Goal: Information Seeking & Learning: Learn about a topic

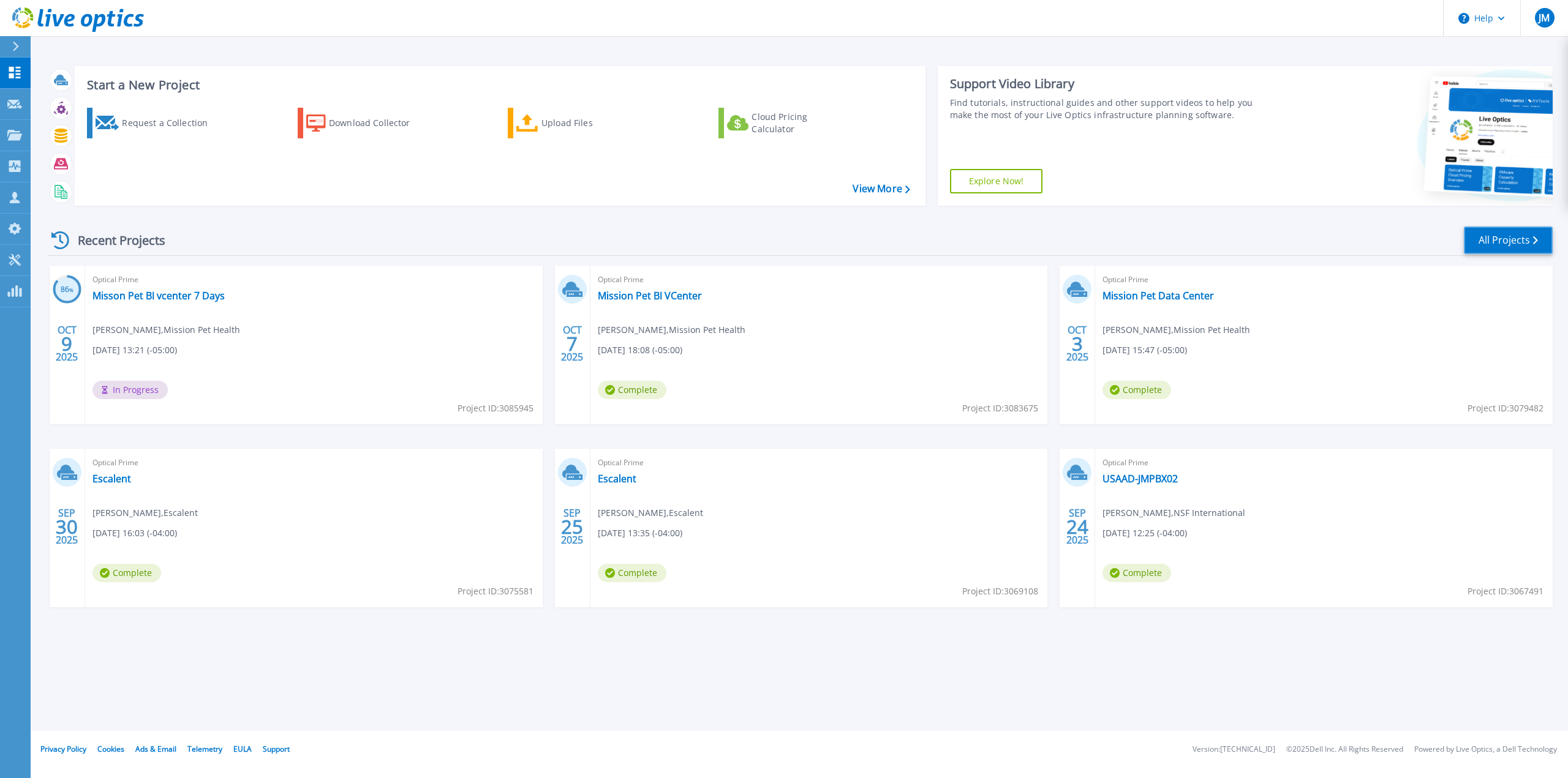
click at [1520, 231] on link "All Projects" at bounding box center [1508, 240] width 89 height 28
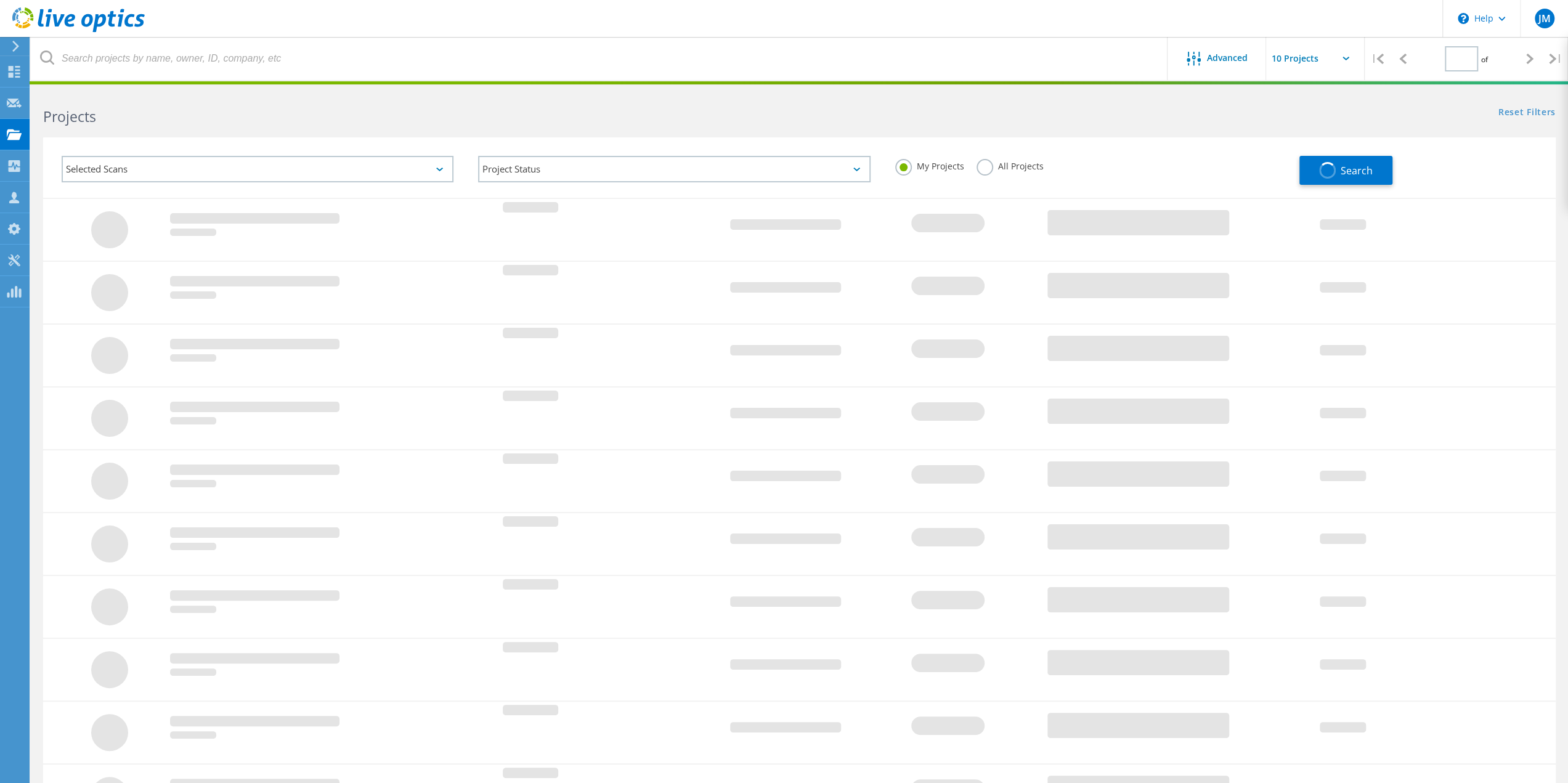
type input "1"
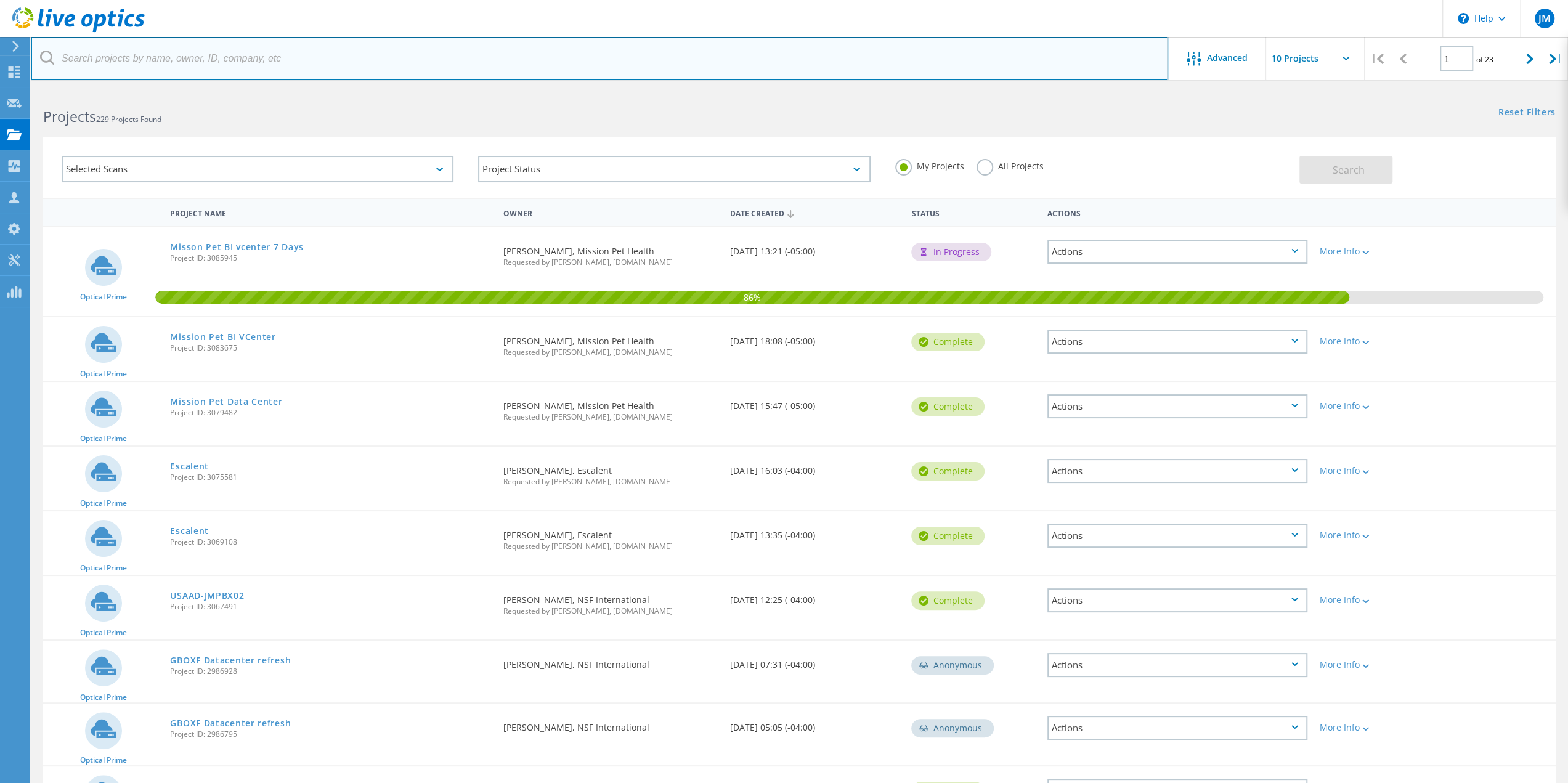
drag, startPoint x: 159, startPoint y: 53, endPoint x: 159, endPoint y: 66, distance: 13.0
click at [159, 66] on input "text" at bounding box center [599, 58] width 1137 height 43
type input "christie"
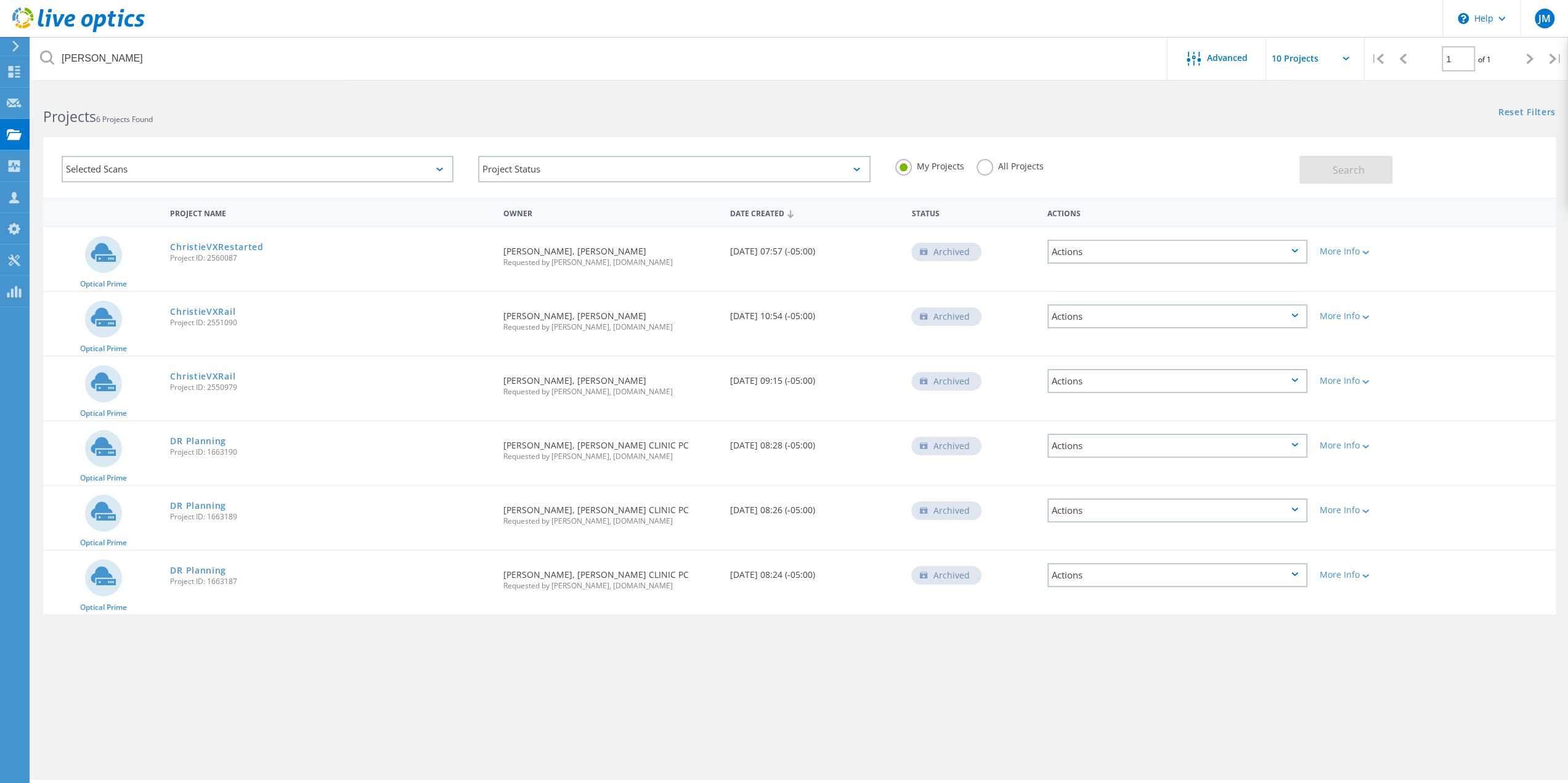
click at [1296, 255] on div "Actions" at bounding box center [1178, 251] width 260 height 24
click at [1407, 269] on div "Optical Prime ChristieVXRestarted Project ID: 2560087 Requested By Isaac Larck,…" at bounding box center [799, 258] width 1513 height 64
click at [1134, 257] on div "Actions" at bounding box center [1178, 251] width 260 height 24
click at [341, 258] on span "Project ID: 2560087" at bounding box center [330, 258] width 321 height 8
click at [239, 246] on link "ChristieVXRestarted" at bounding box center [217, 247] width 93 height 9
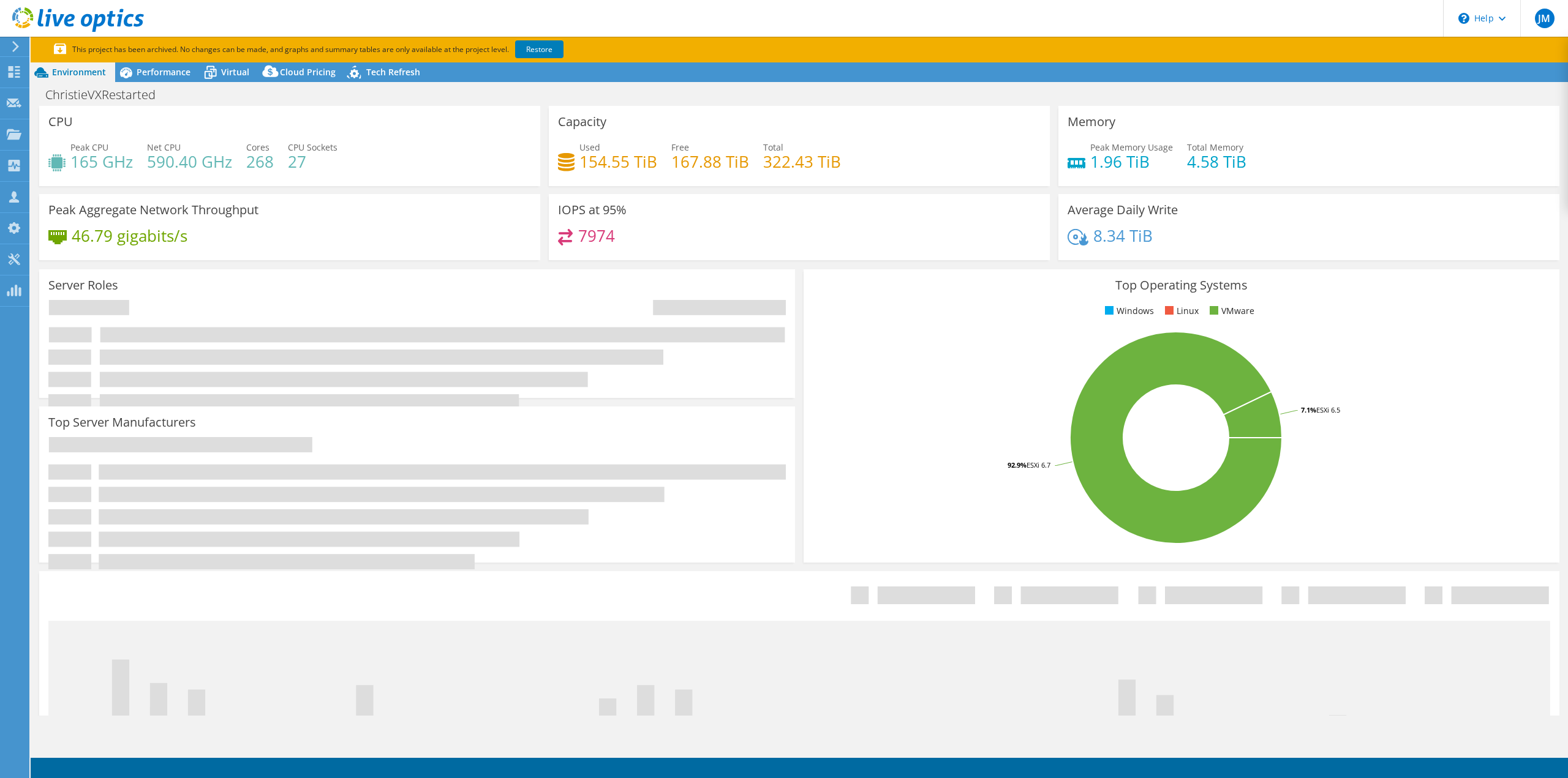
select select "USEast"
select select "USD"
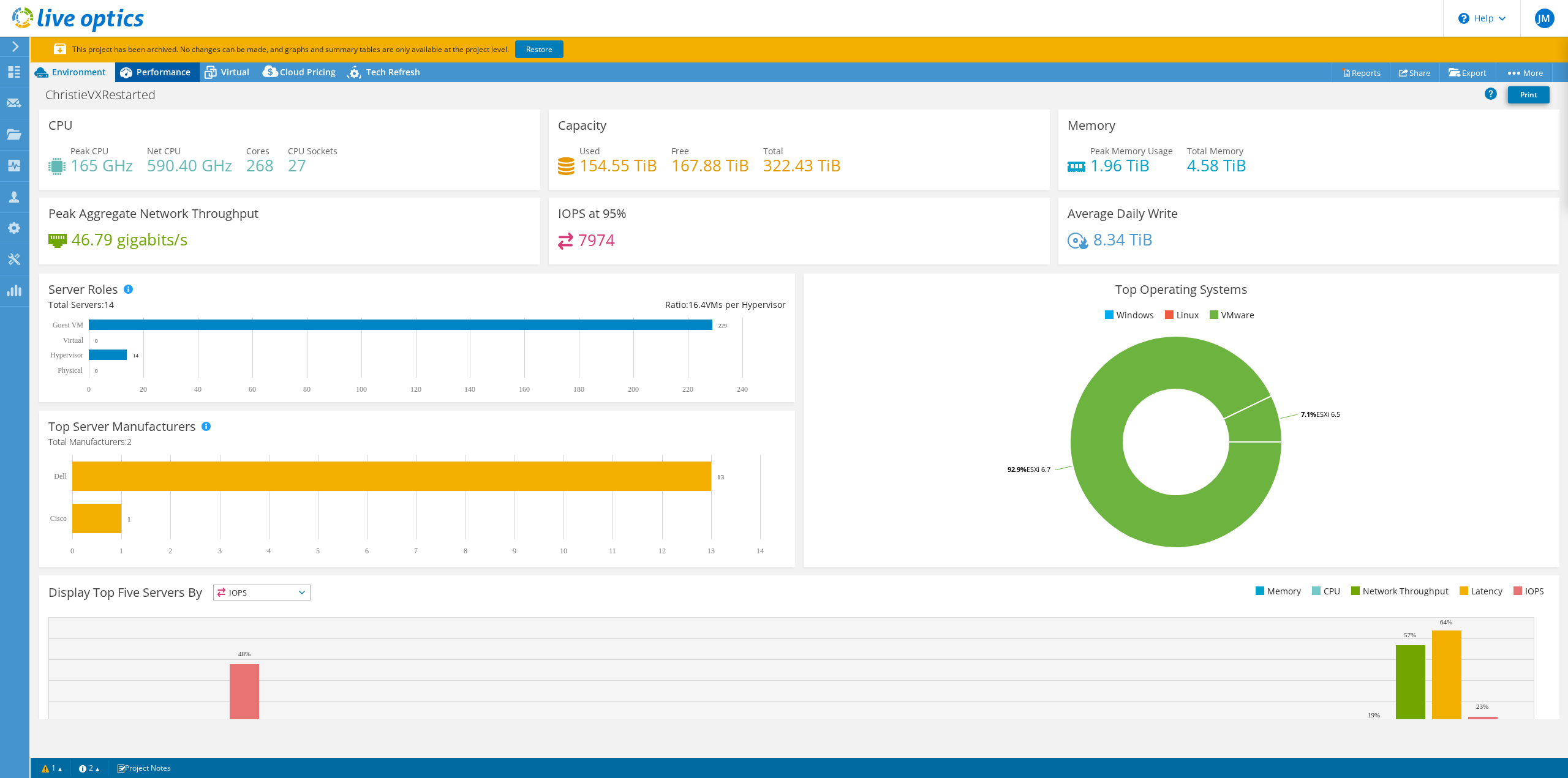
click at [174, 71] on span "Performance" at bounding box center [163, 71] width 54 height 12
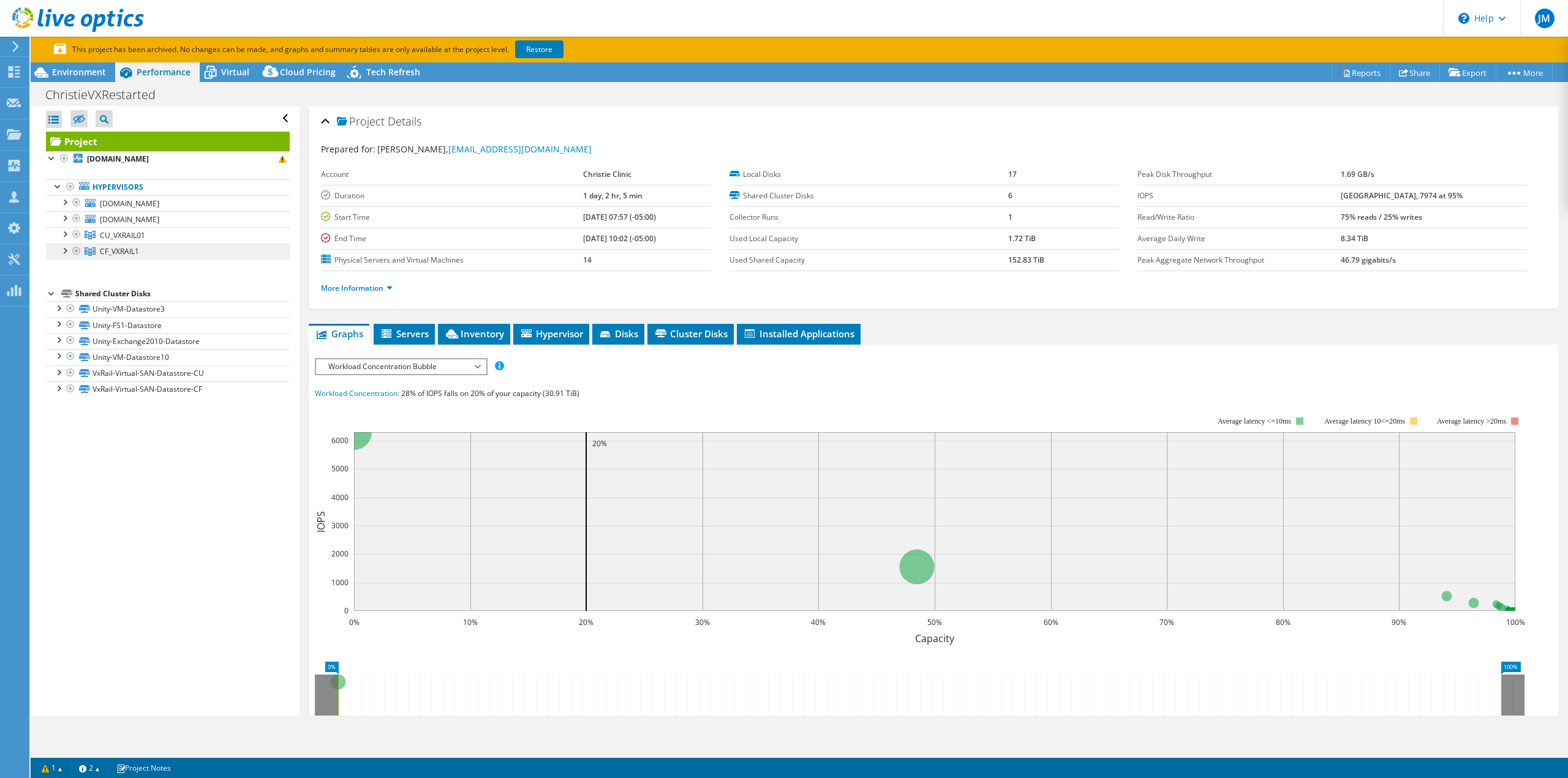
click at [147, 244] on link "CF_VXRAIL1" at bounding box center [168, 251] width 244 height 16
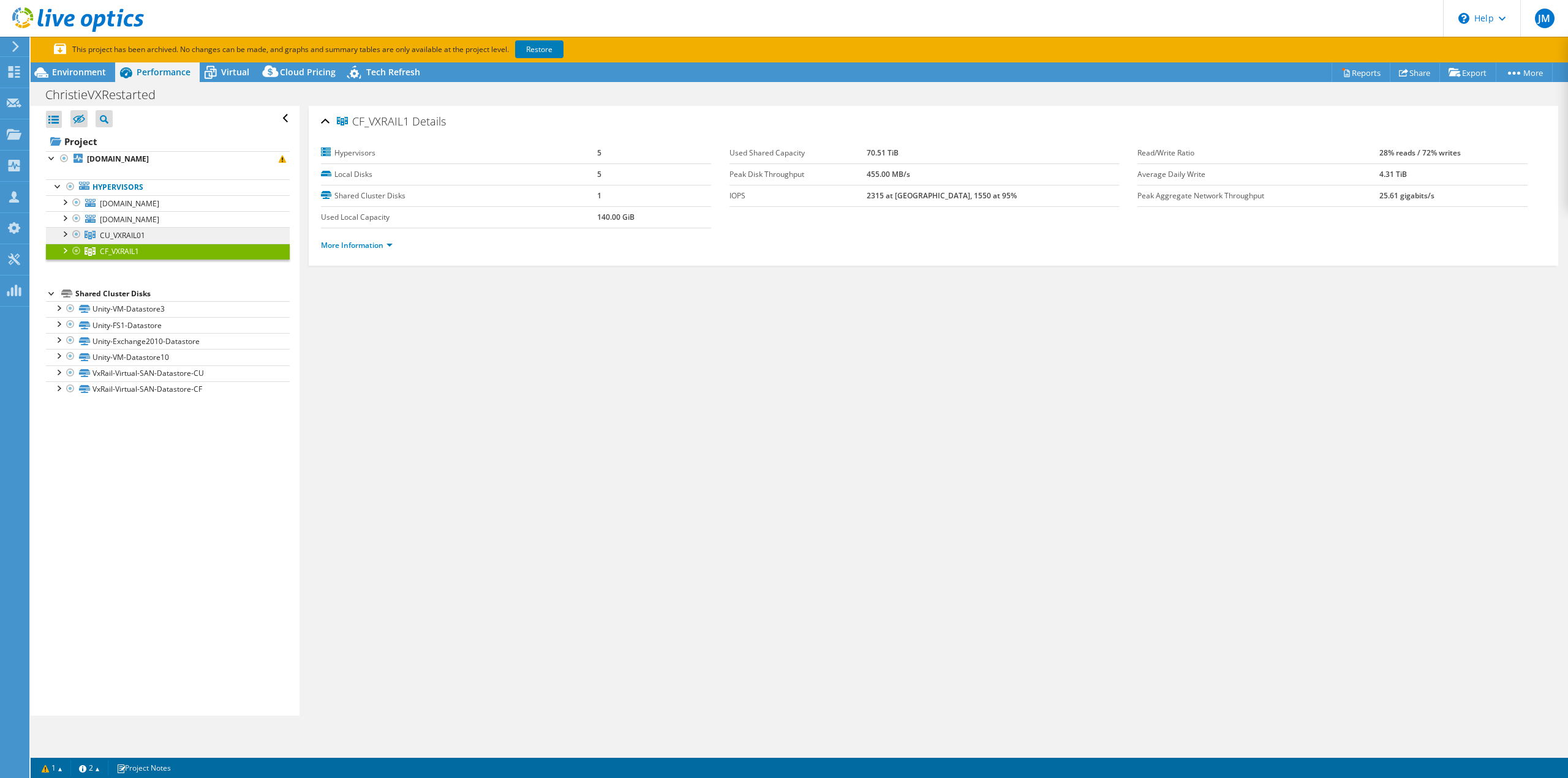
click at [207, 237] on link "CU_VXRAIL01" at bounding box center [168, 234] width 244 height 16
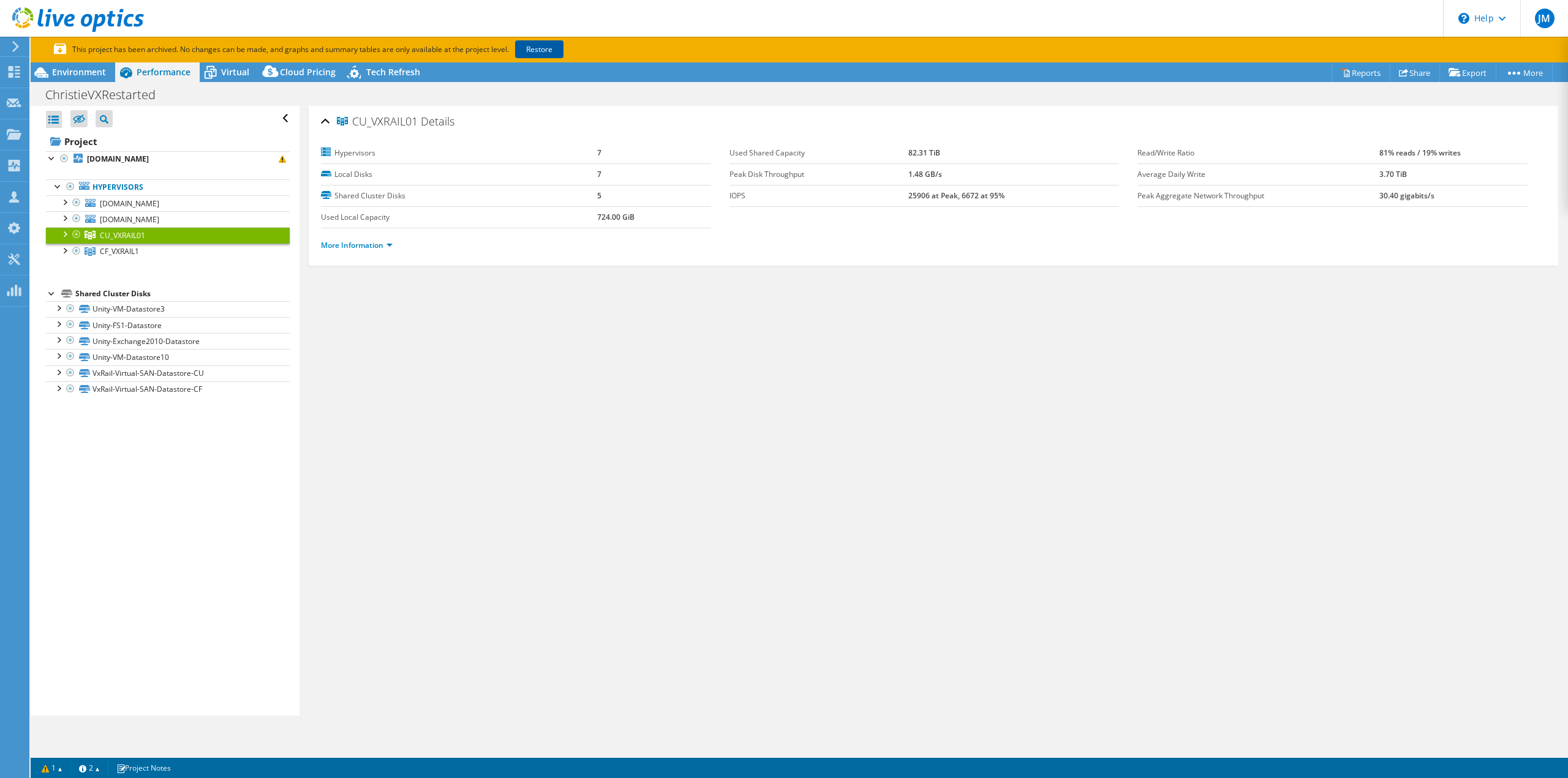
click at [556, 52] on link "Restore" at bounding box center [539, 49] width 48 height 18
click at [389, 242] on link "More Information" at bounding box center [356, 245] width 71 height 10
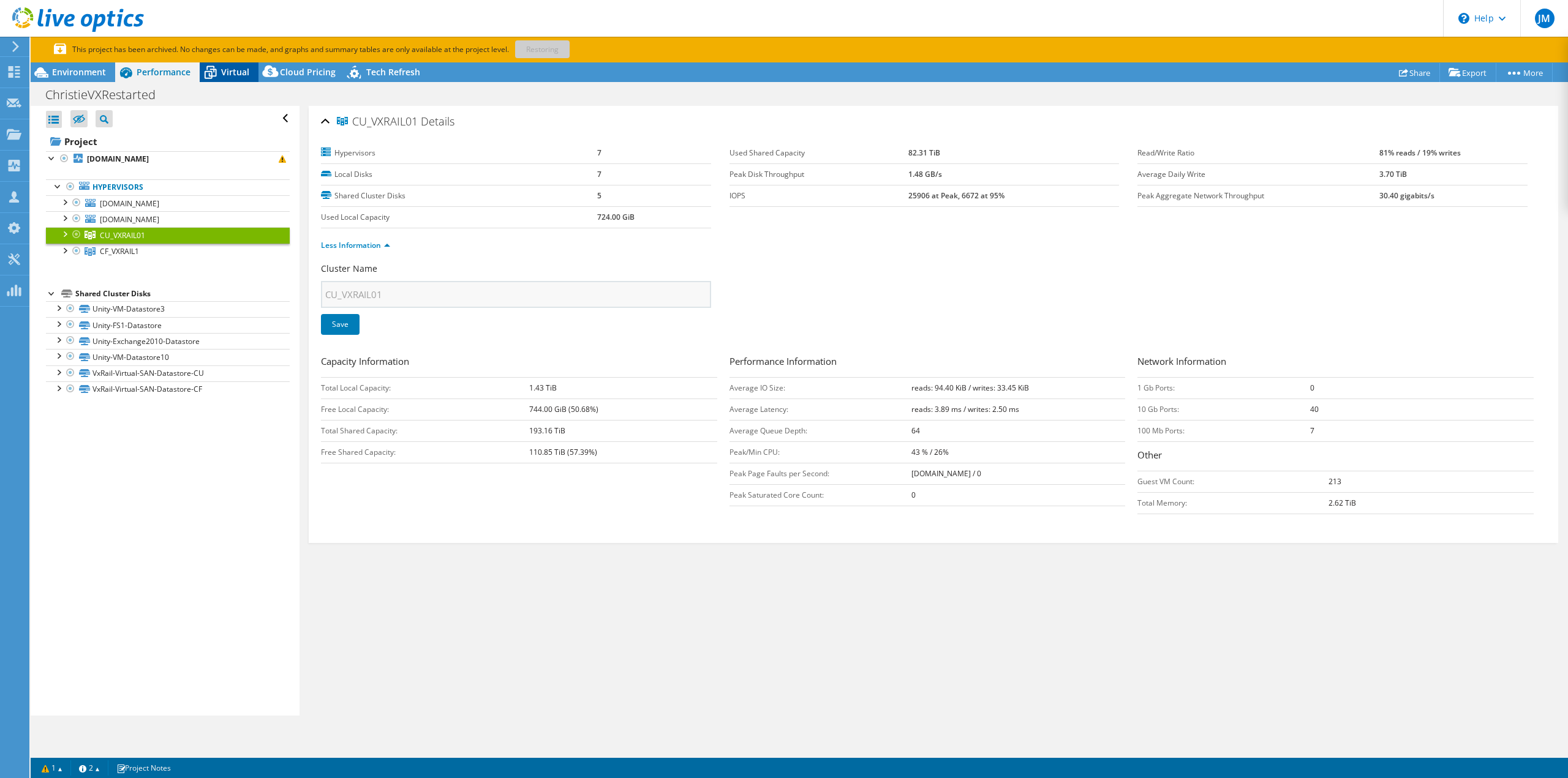
click at [236, 78] on div "Virtual" at bounding box center [229, 72] width 58 height 20
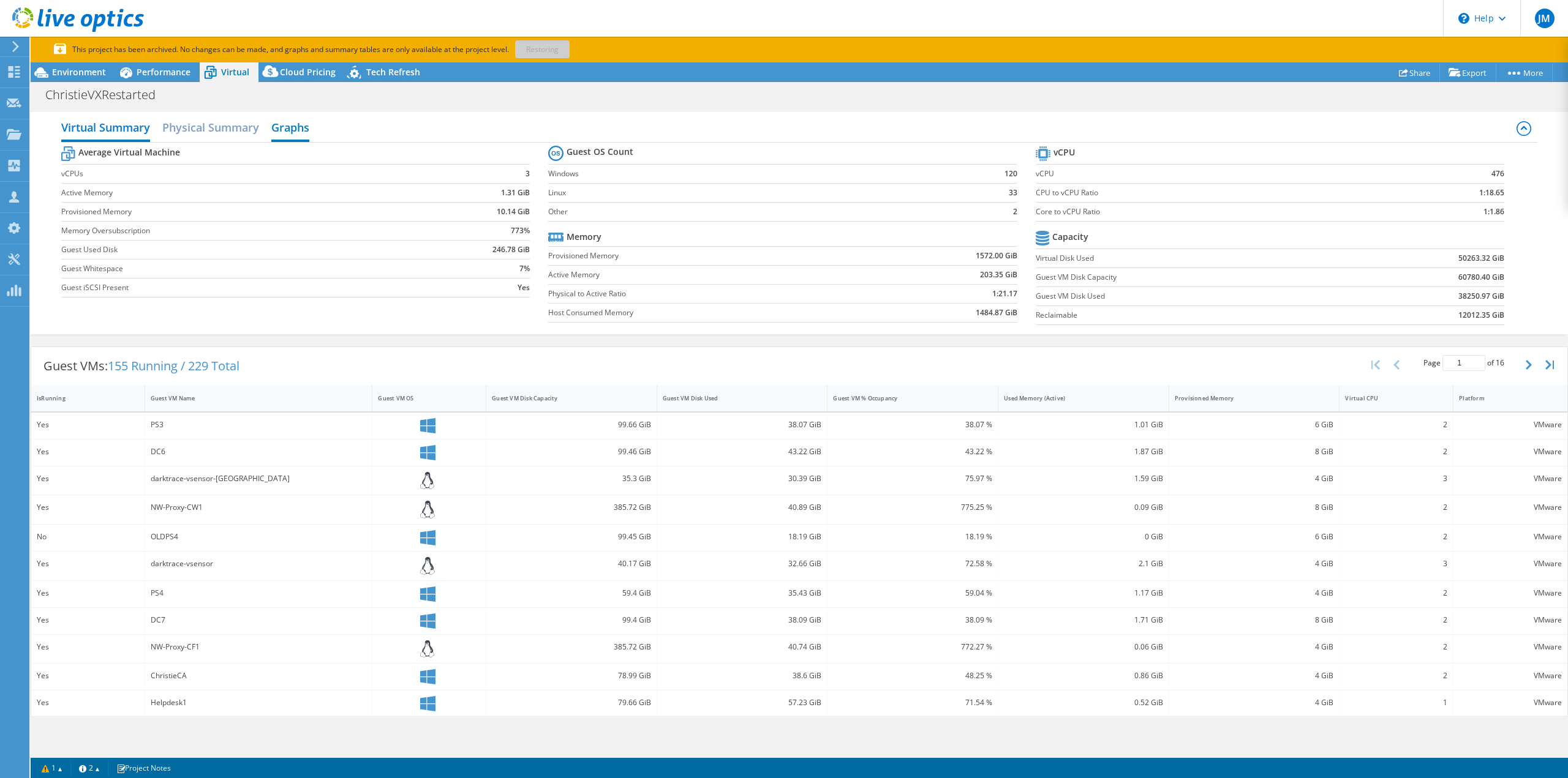
click at [281, 133] on h2 "Graphs" at bounding box center [290, 128] width 38 height 27
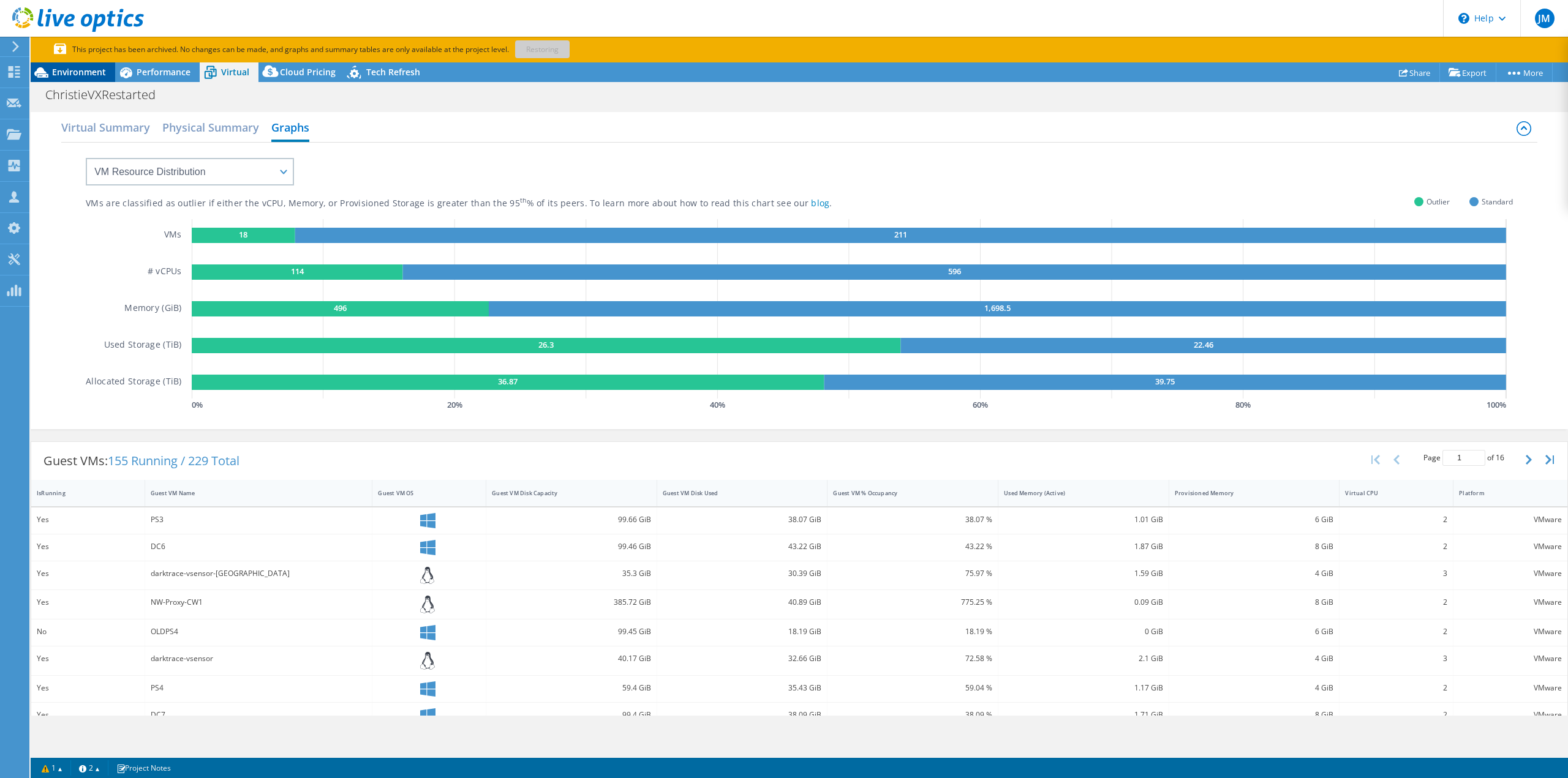
click at [76, 65] on div "Environment" at bounding box center [73, 72] width 84 height 20
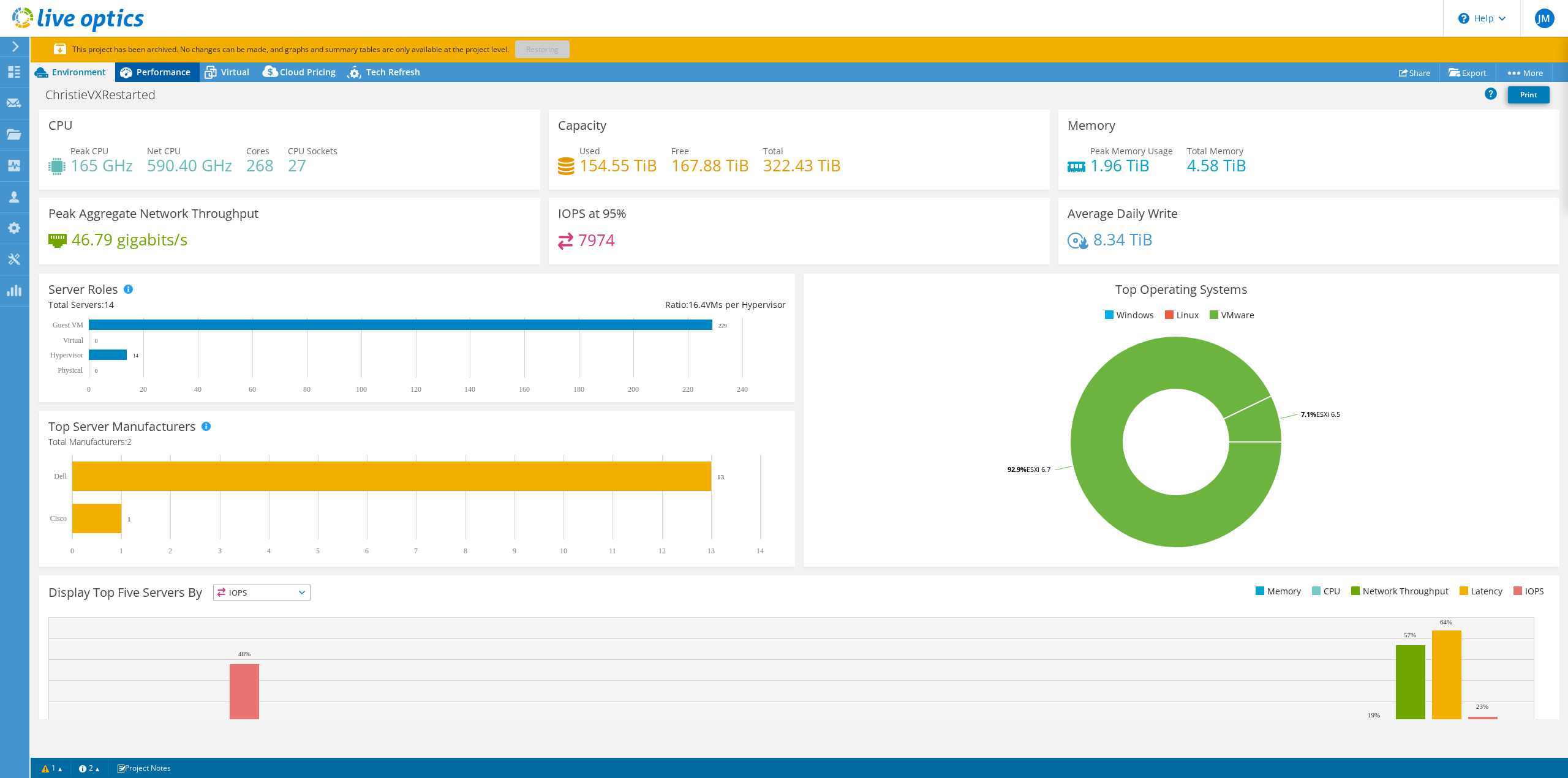
click at [158, 71] on span "Performance" at bounding box center [163, 71] width 54 height 12
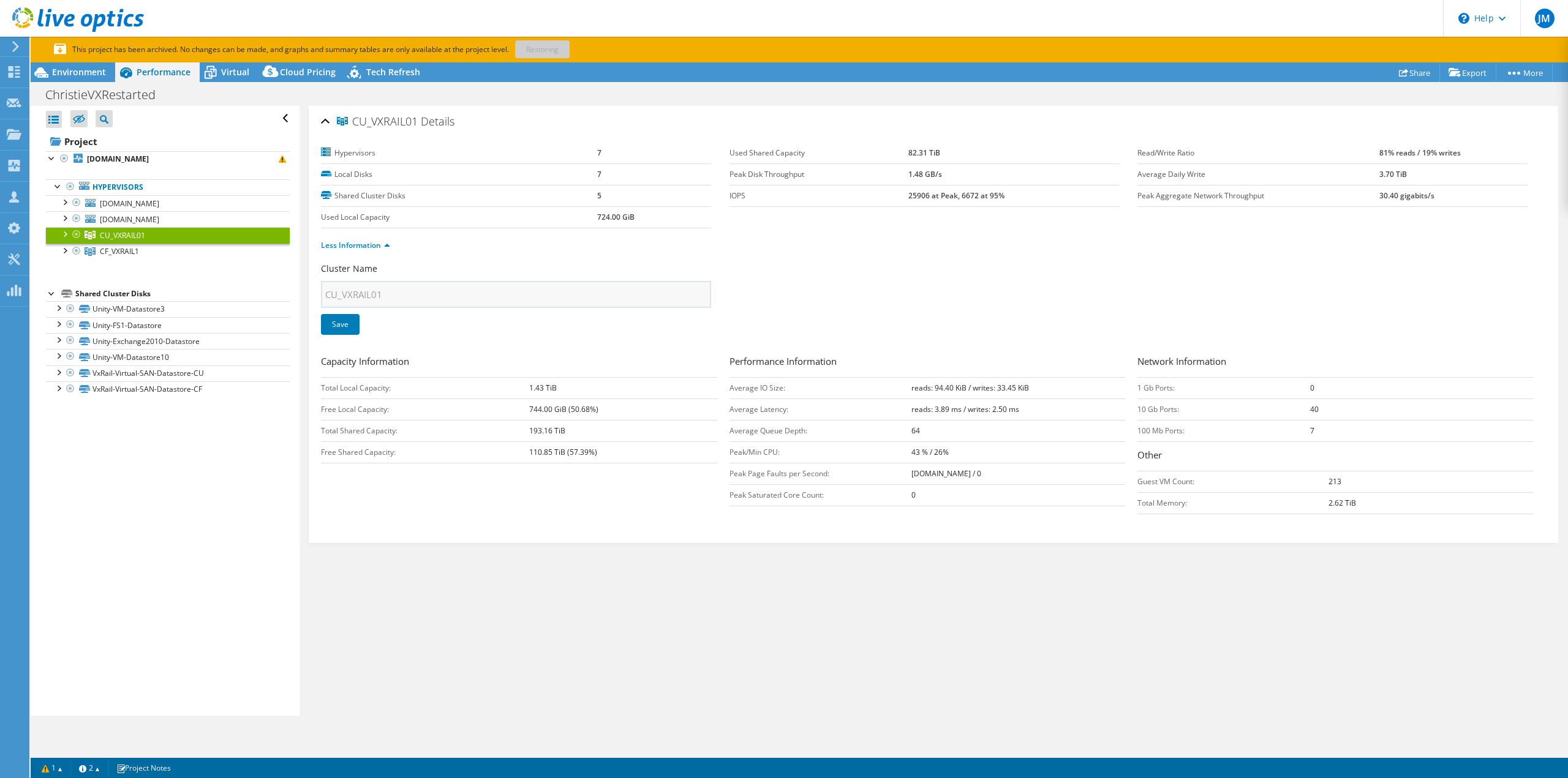
click at [64, 232] on div at bounding box center [65, 233] width 12 height 12
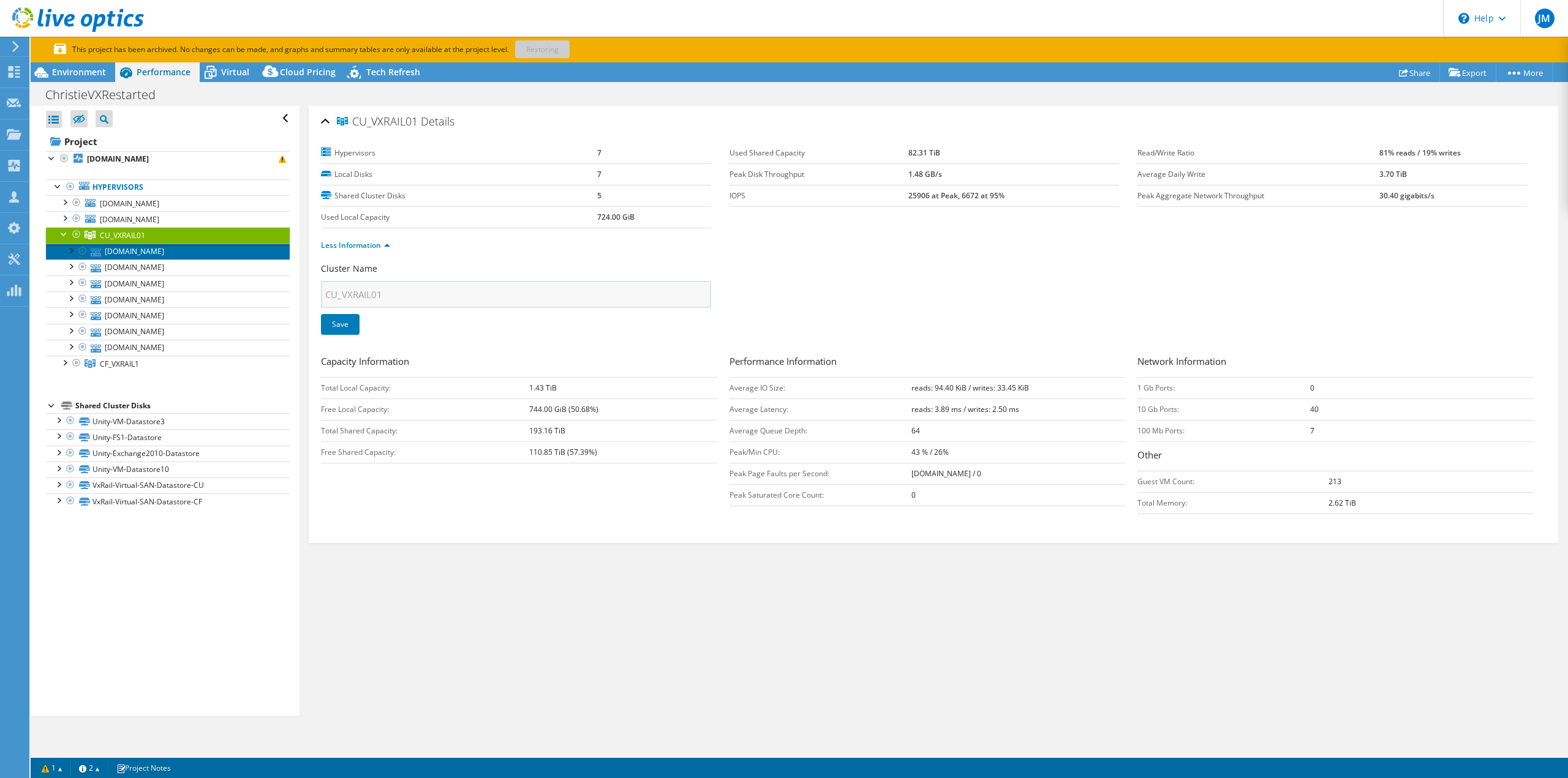
click at [165, 245] on link "[DOMAIN_NAME]" at bounding box center [168, 251] width 244 height 16
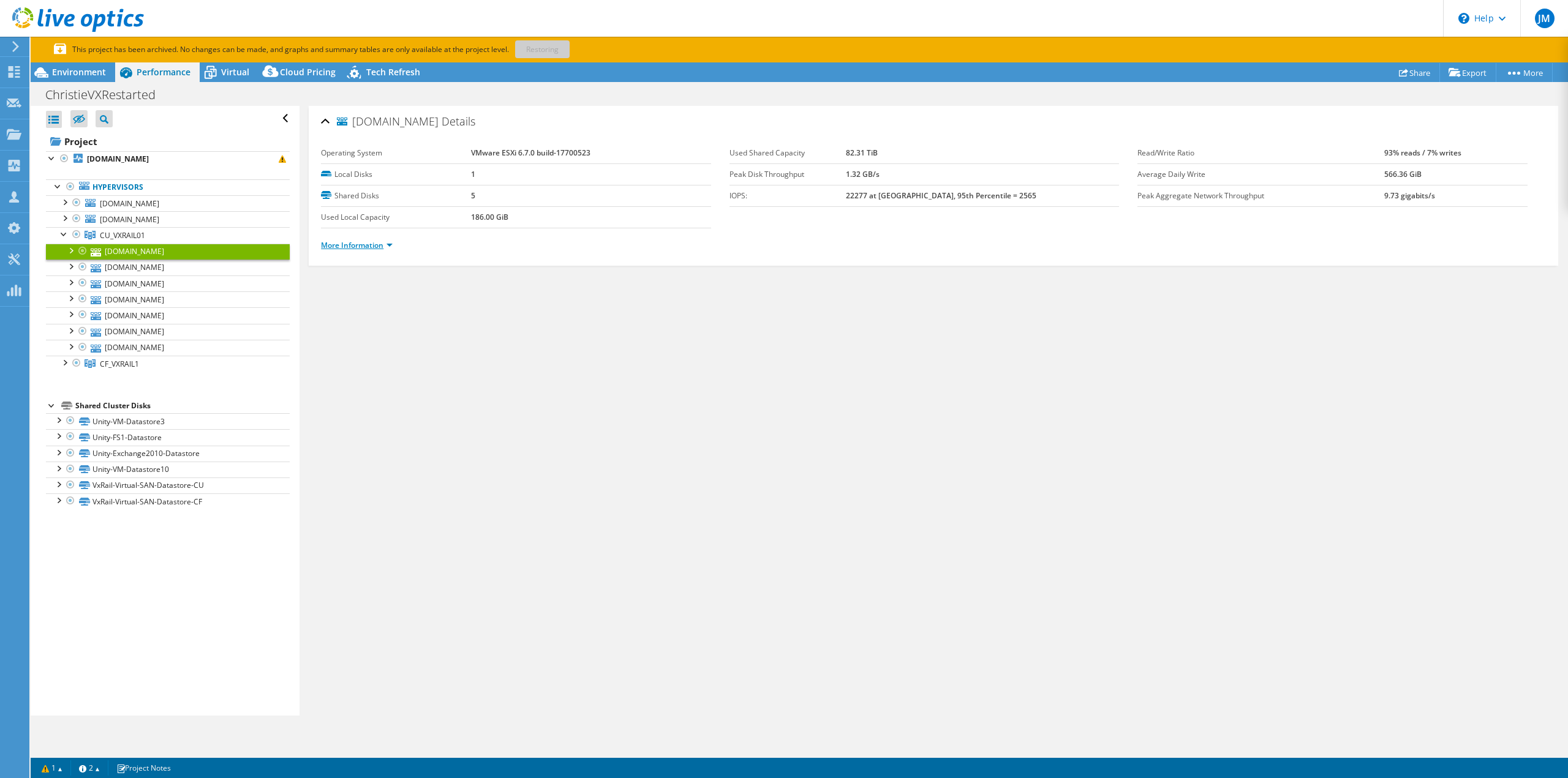
click at [391, 244] on link "More Information" at bounding box center [356, 245] width 71 height 10
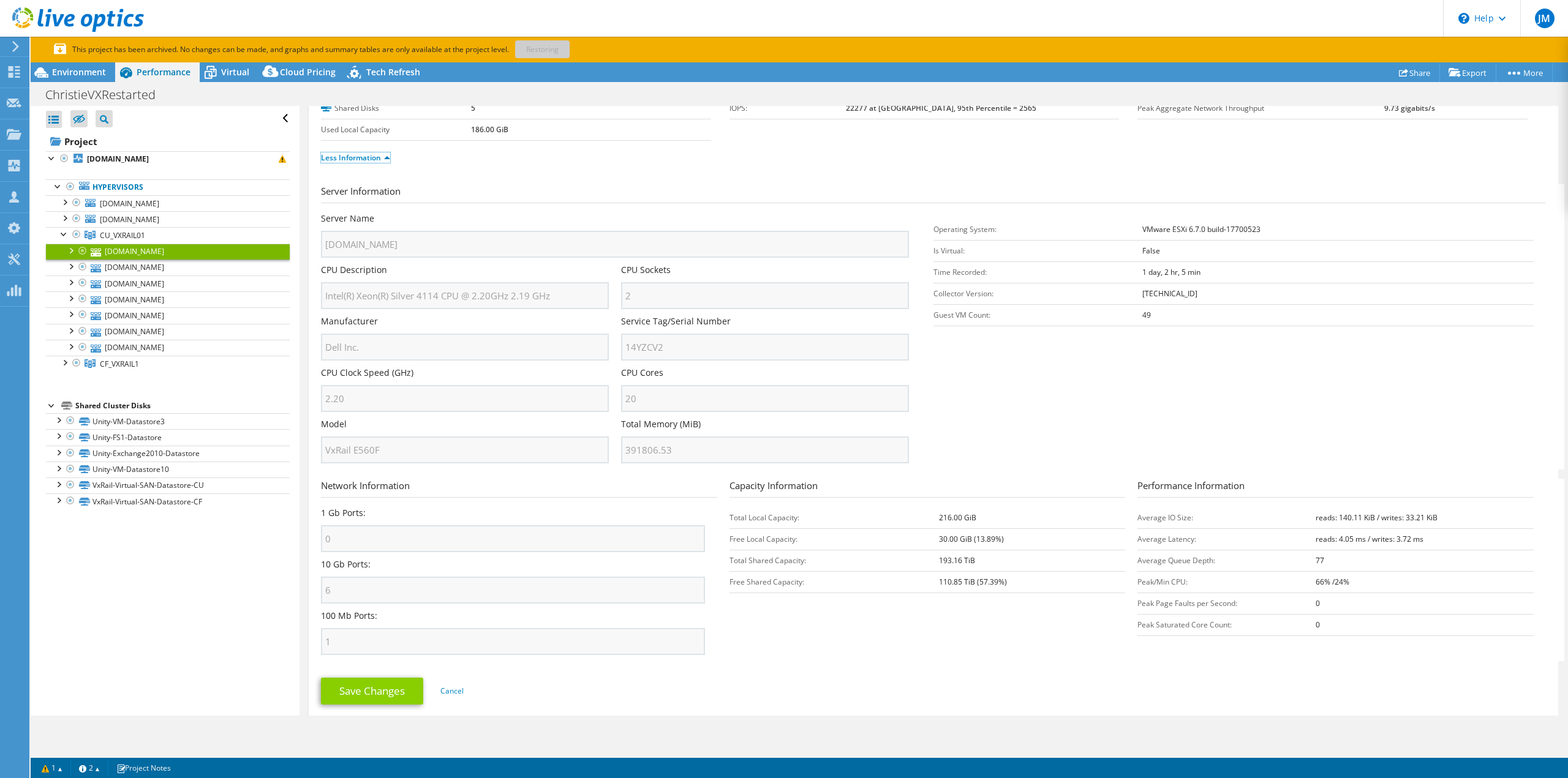
scroll to position [127, 0]
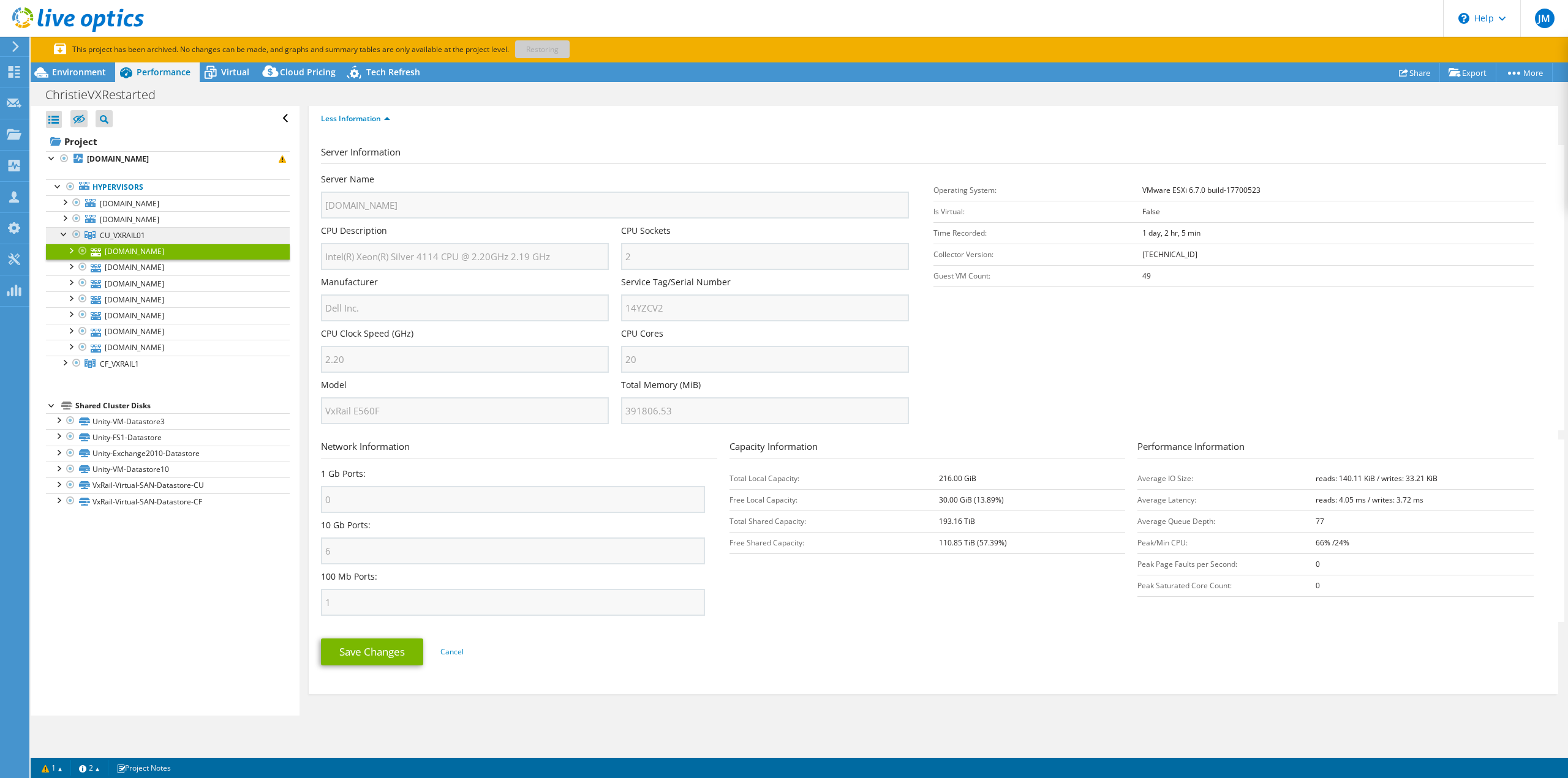
click at [145, 232] on span "CU_VXRAIL01" at bounding box center [122, 235] width 46 height 10
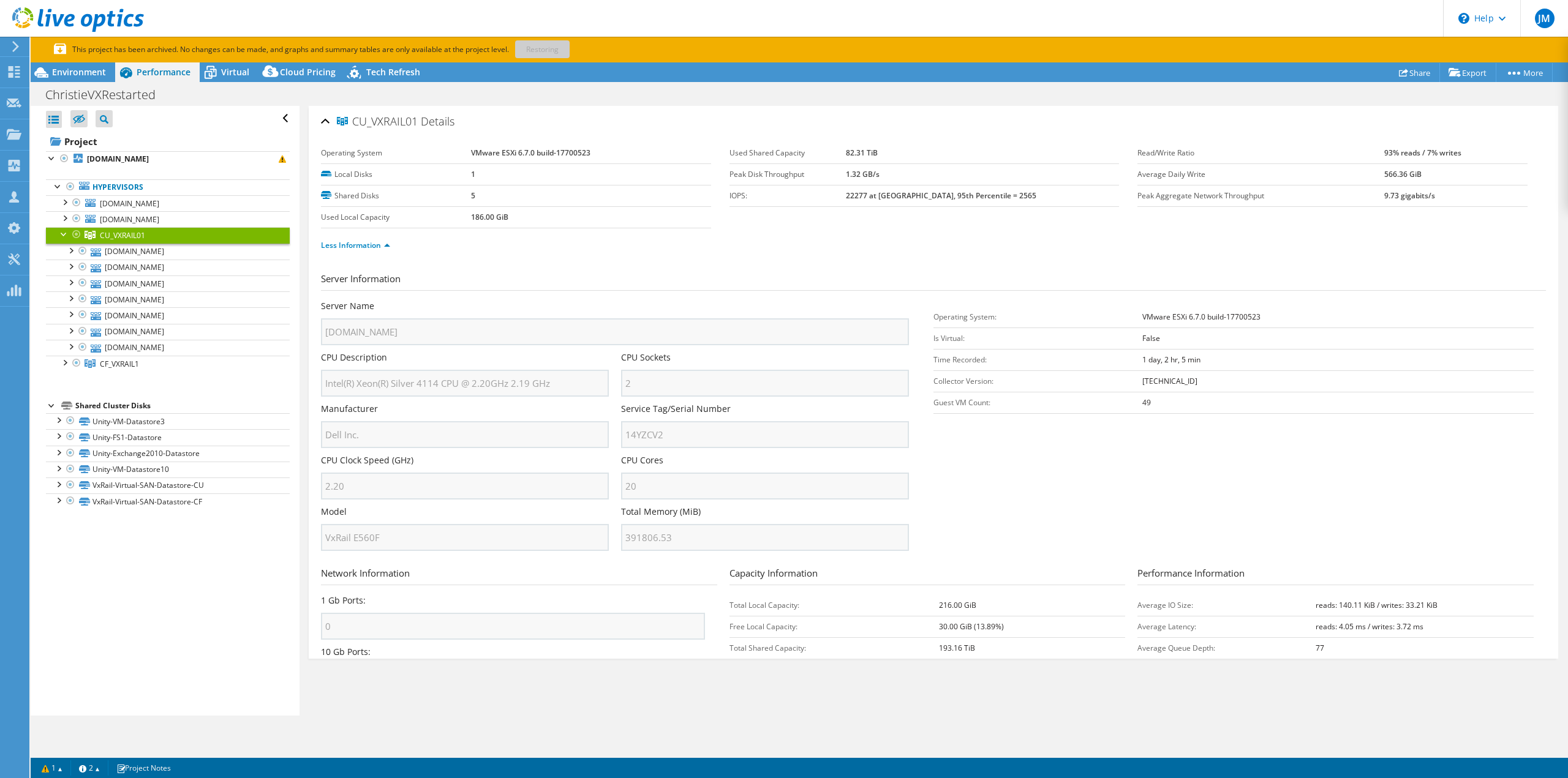
scroll to position [0, 0]
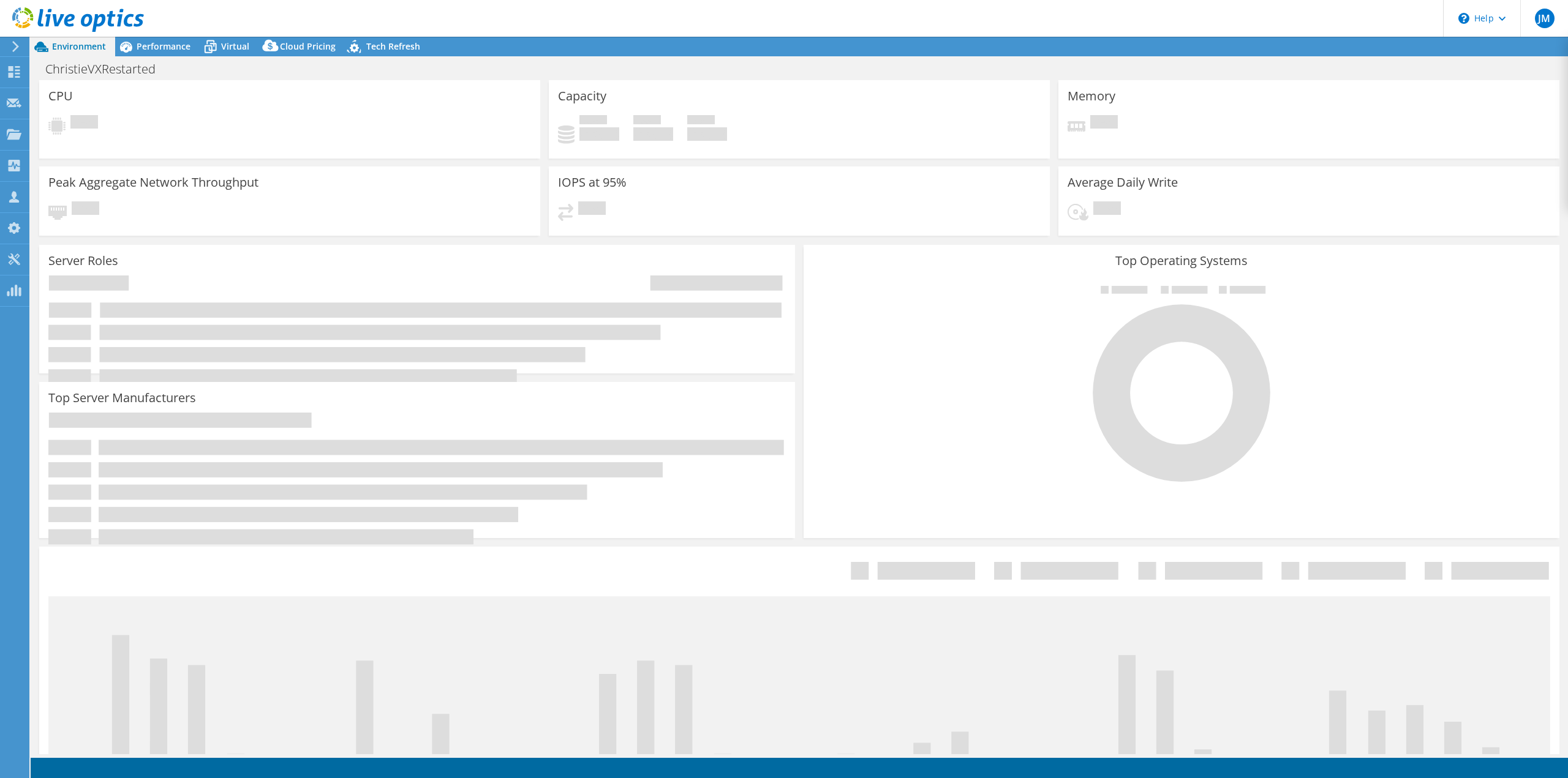
select select "USEast"
select select "USD"
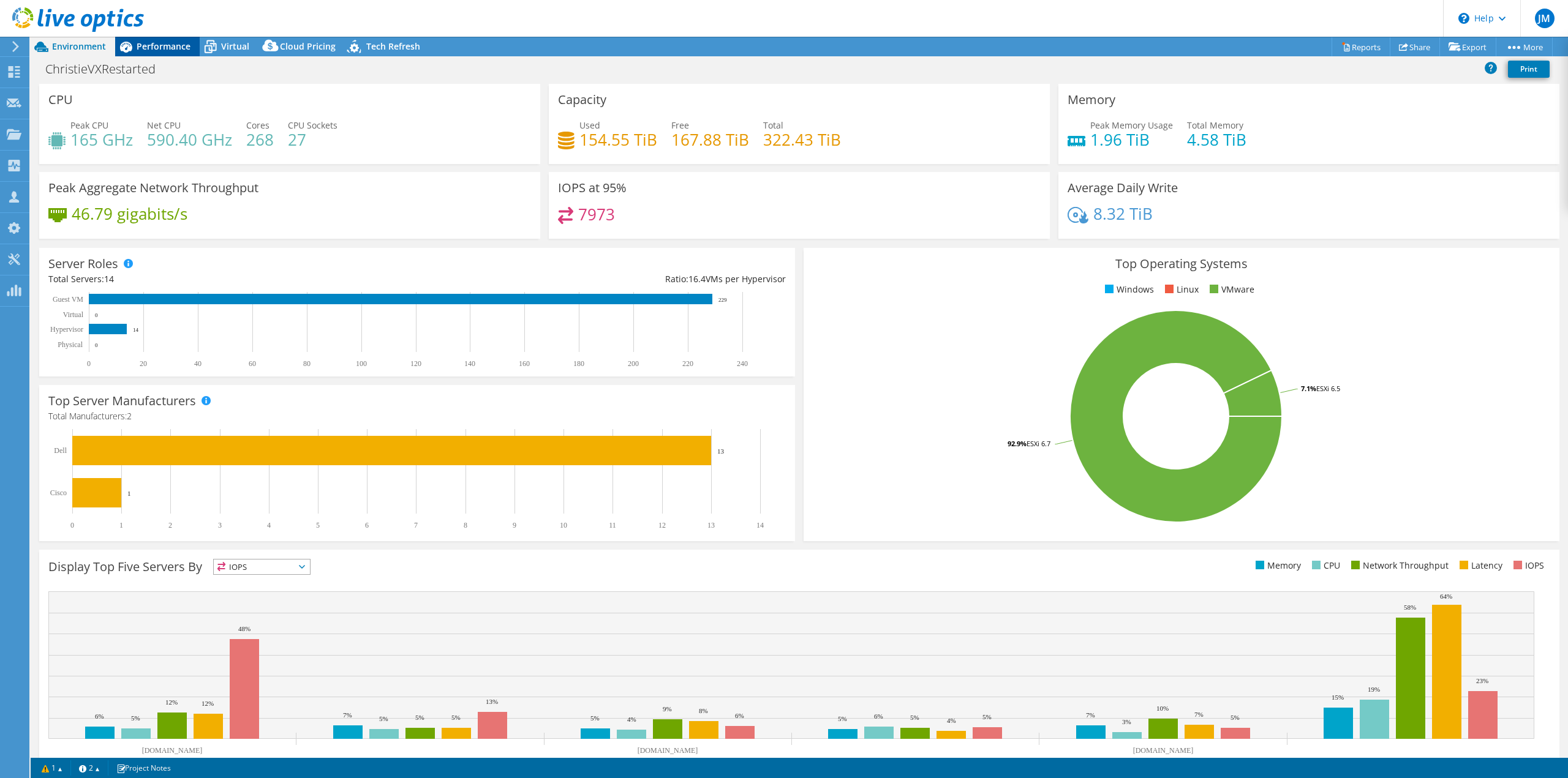
click at [166, 45] on span "Performance" at bounding box center [163, 46] width 54 height 12
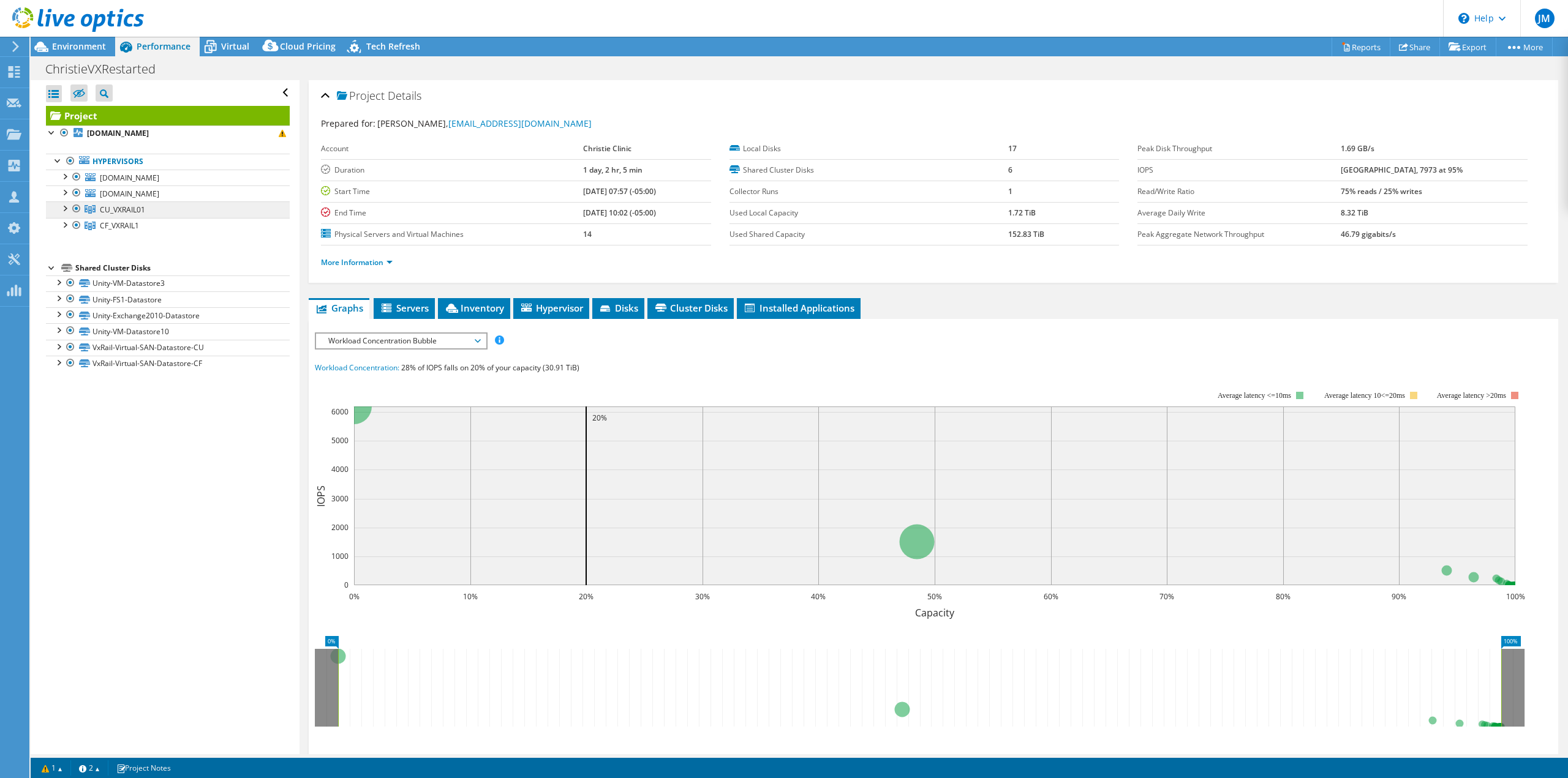
click at [158, 213] on link "CU_VXRAIL01" at bounding box center [168, 209] width 244 height 16
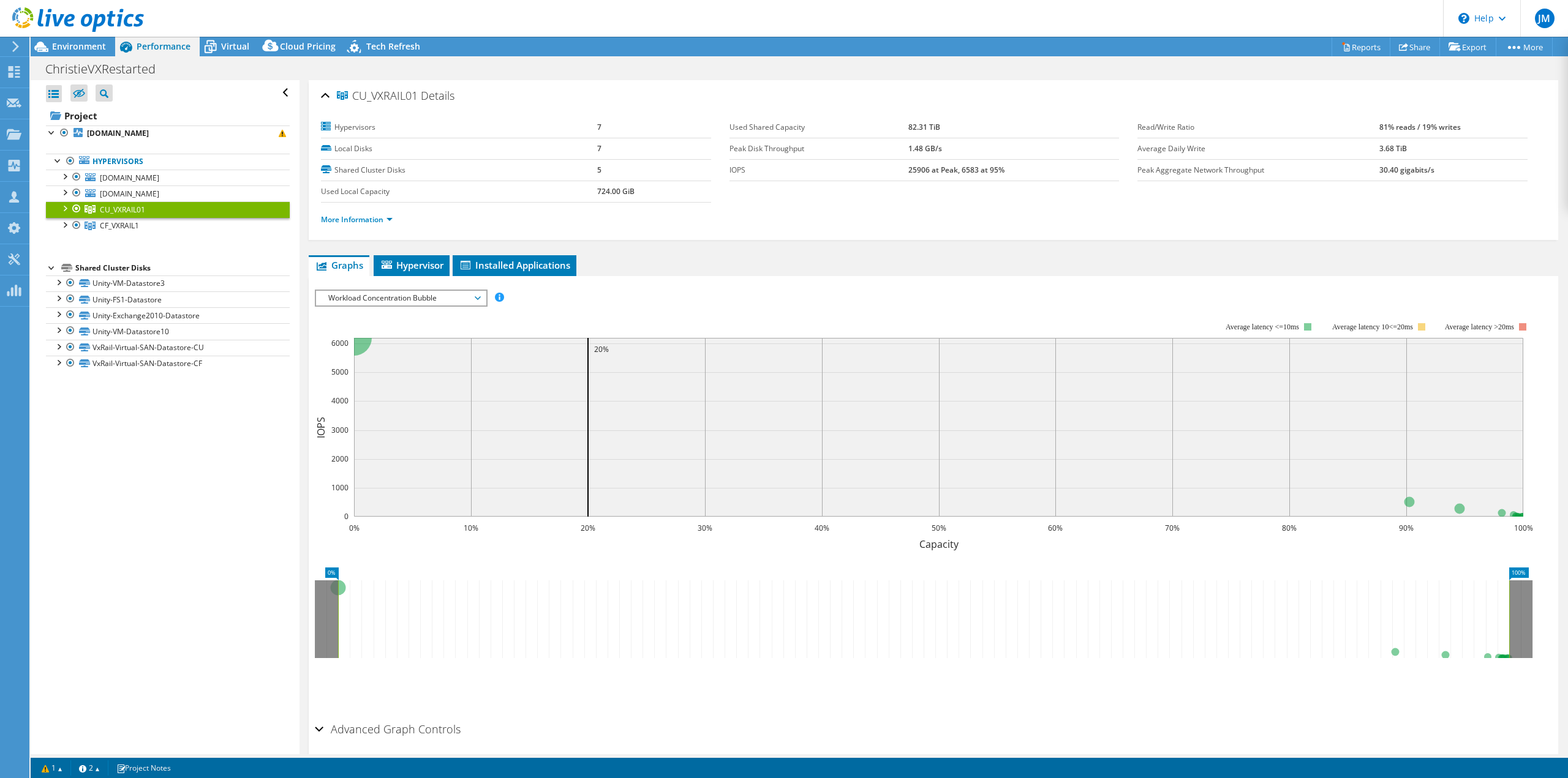
click at [485, 291] on span "Workload Concentration Bubble" at bounding box center [401, 298] width 170 height 15
click at [362, 384] on li "CPU Percentage" at bounding box center [401, 387] width 170 height 15
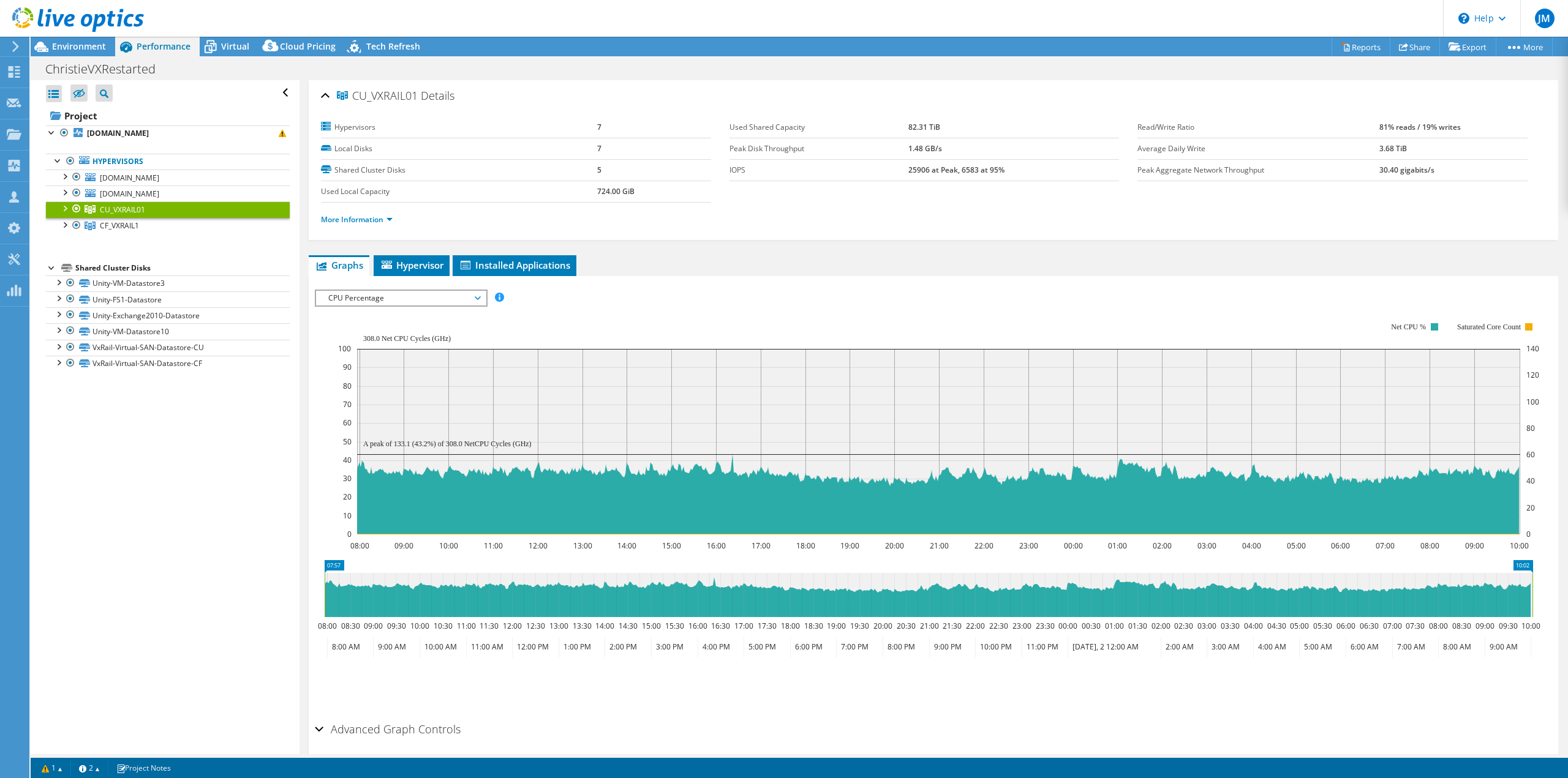
click at [466, 303] on div "CPU Percentage IOPS Disk Throughput IO Size Latency Queue Depth CPU Percentage …" at bounding box center [401, 298] width 173 height 17
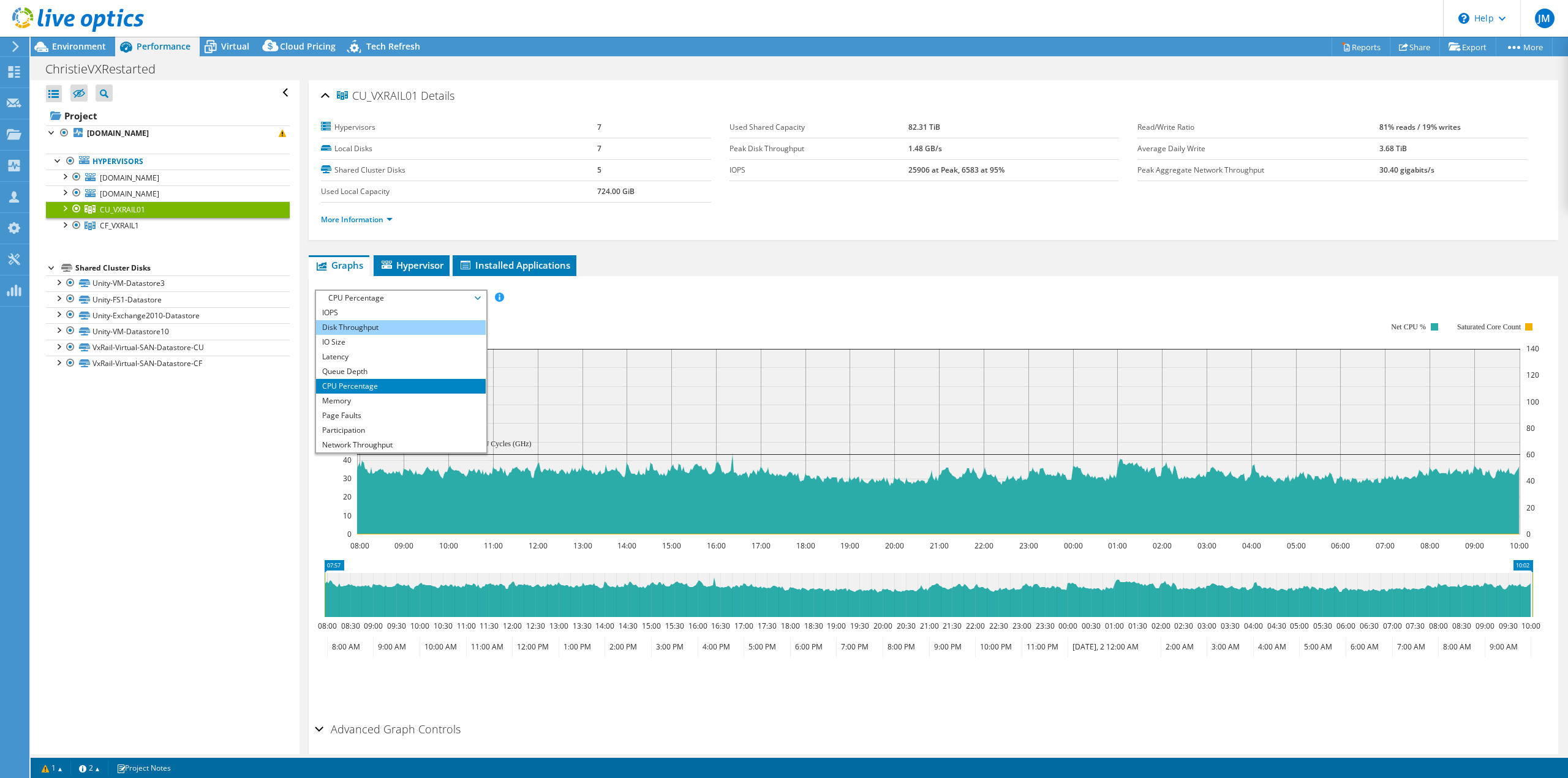
click at [371, 328] on li "Disk Throughput" at bounding box center [401, 328] width 170 height 15
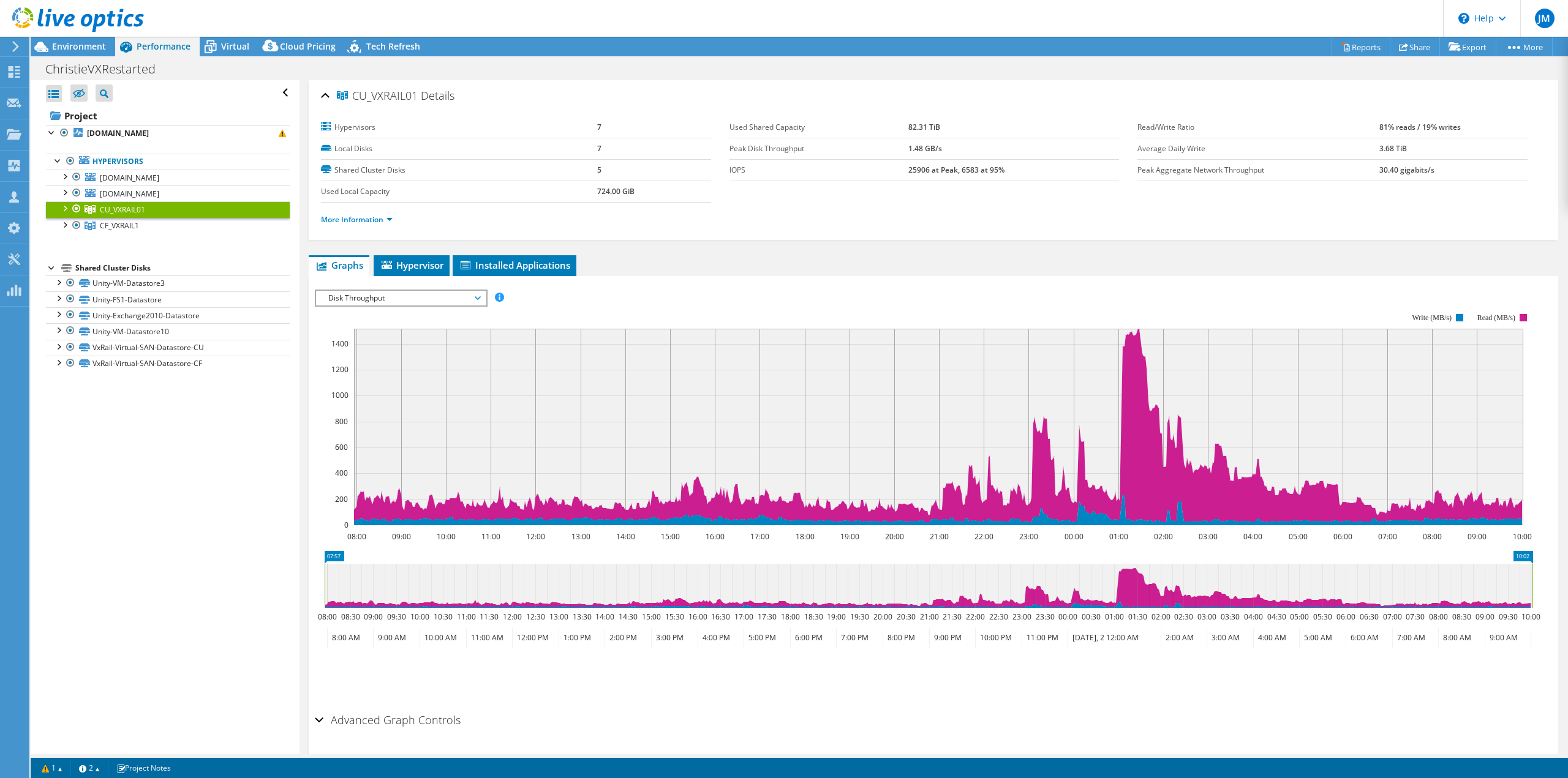
click at [387, 298] on span "Disk Throughput" at bounding box center [401, 298] width 158 height 15
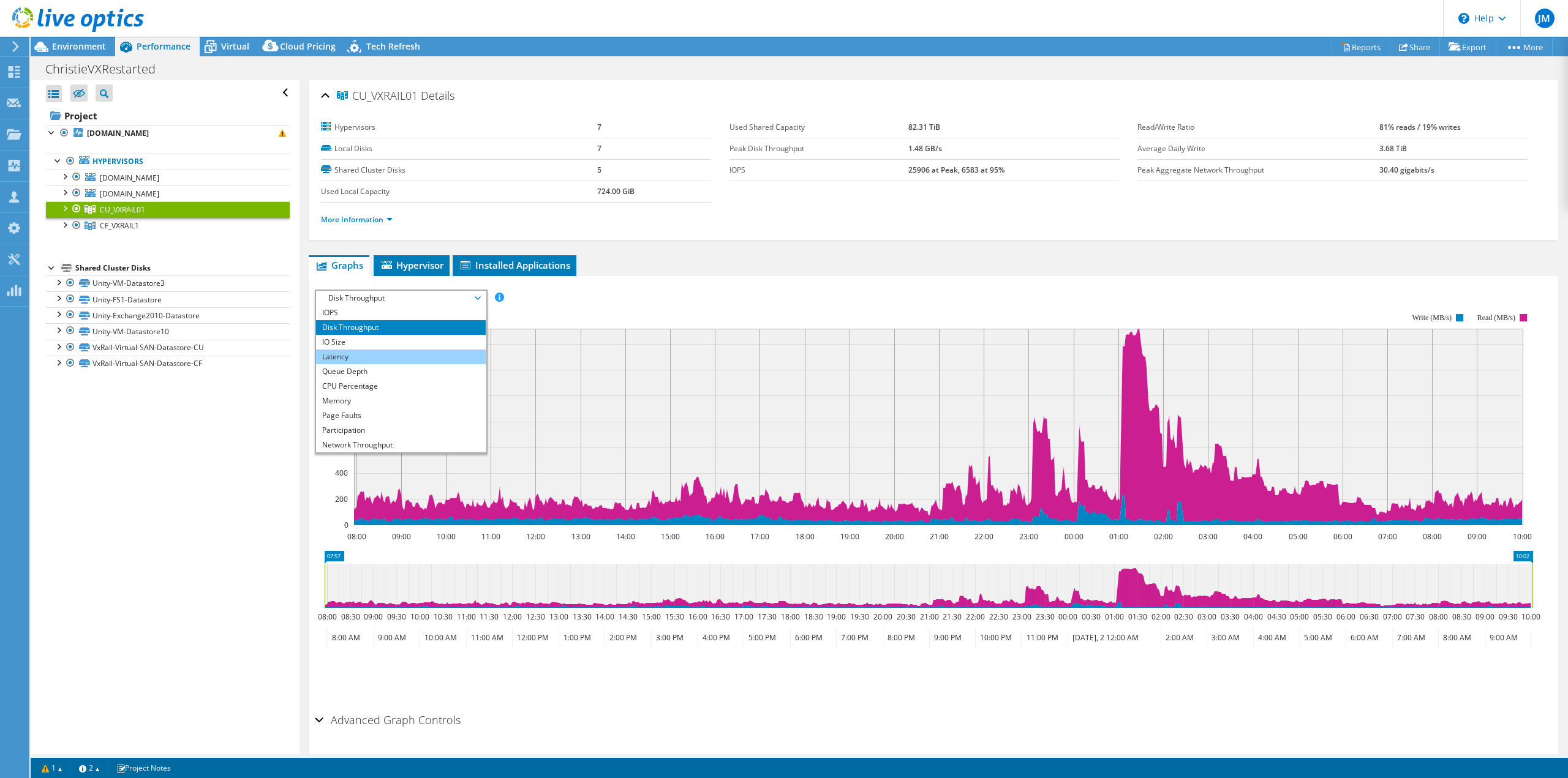
click at [364, 349] on li "Latency" at bounding box center [401, 357] width 170 height 15
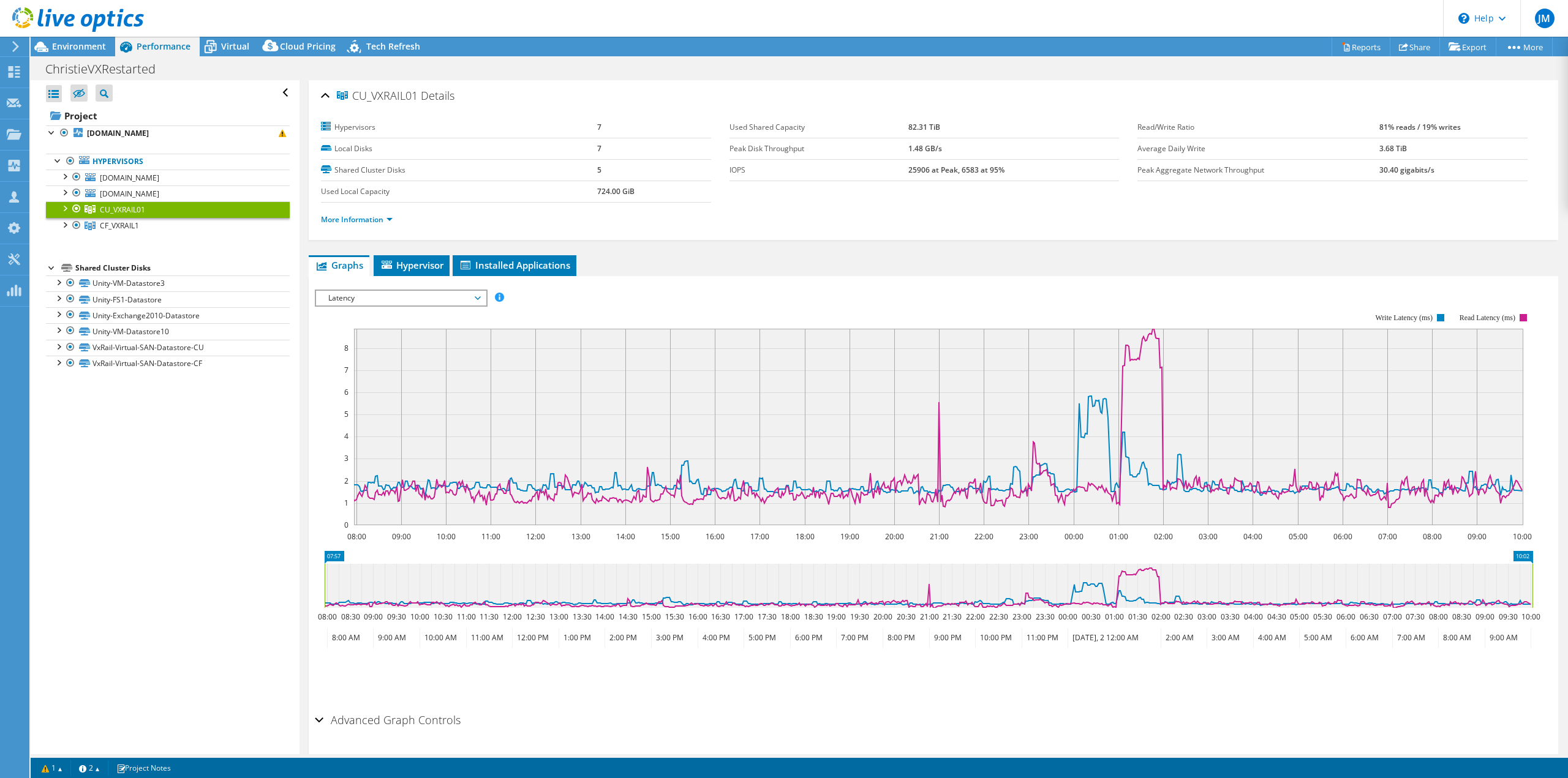
click at [403, 303] on div "Latency IOPS Disk Throughput IO Size Latency Queue Depth CPU Percentage Memory …" at bounding box center [401, 298] width 173 height 17
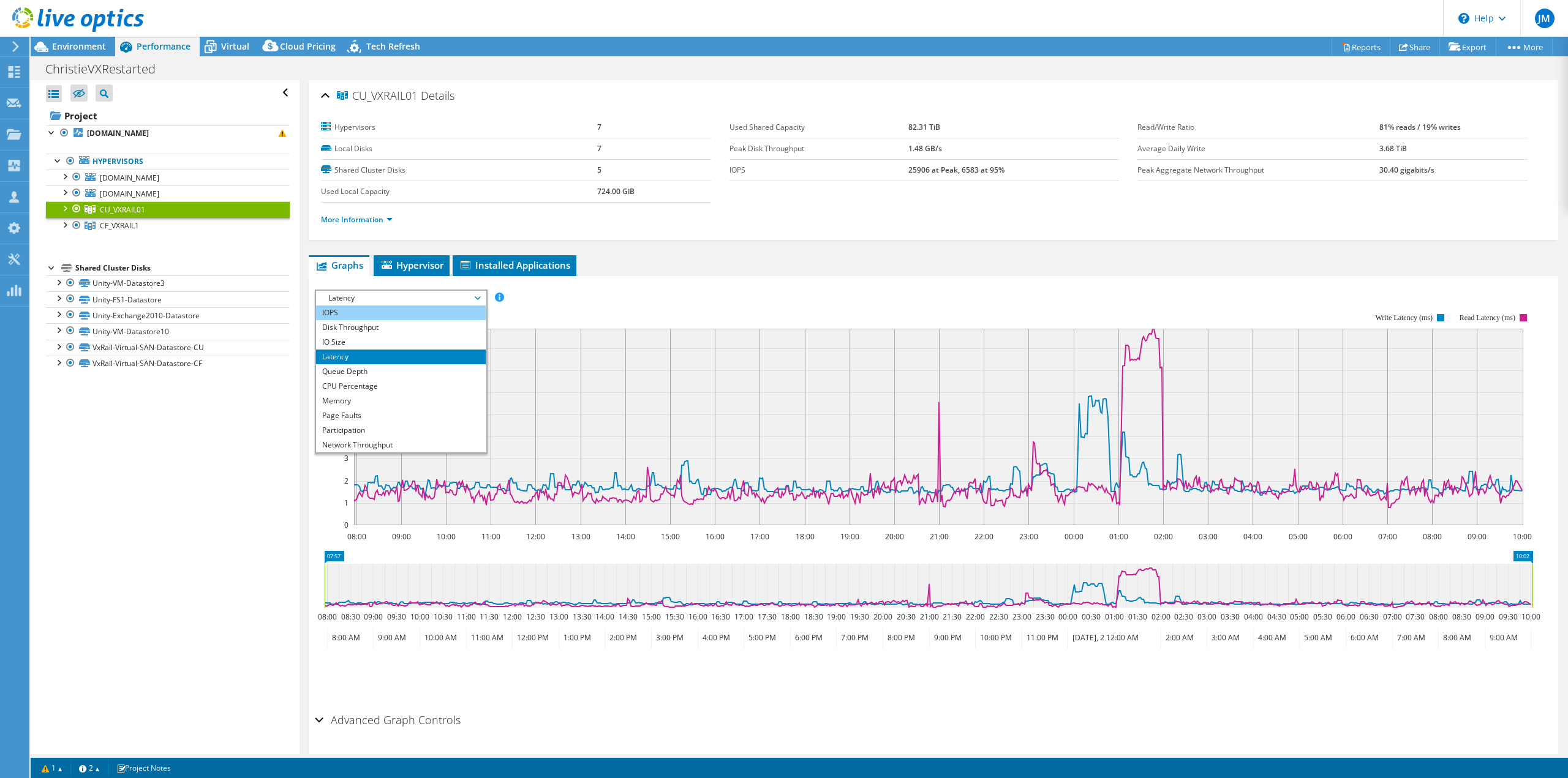
click at [374, 311] on li "IOPS" at bounding box center [401, 313] width 170 height 15
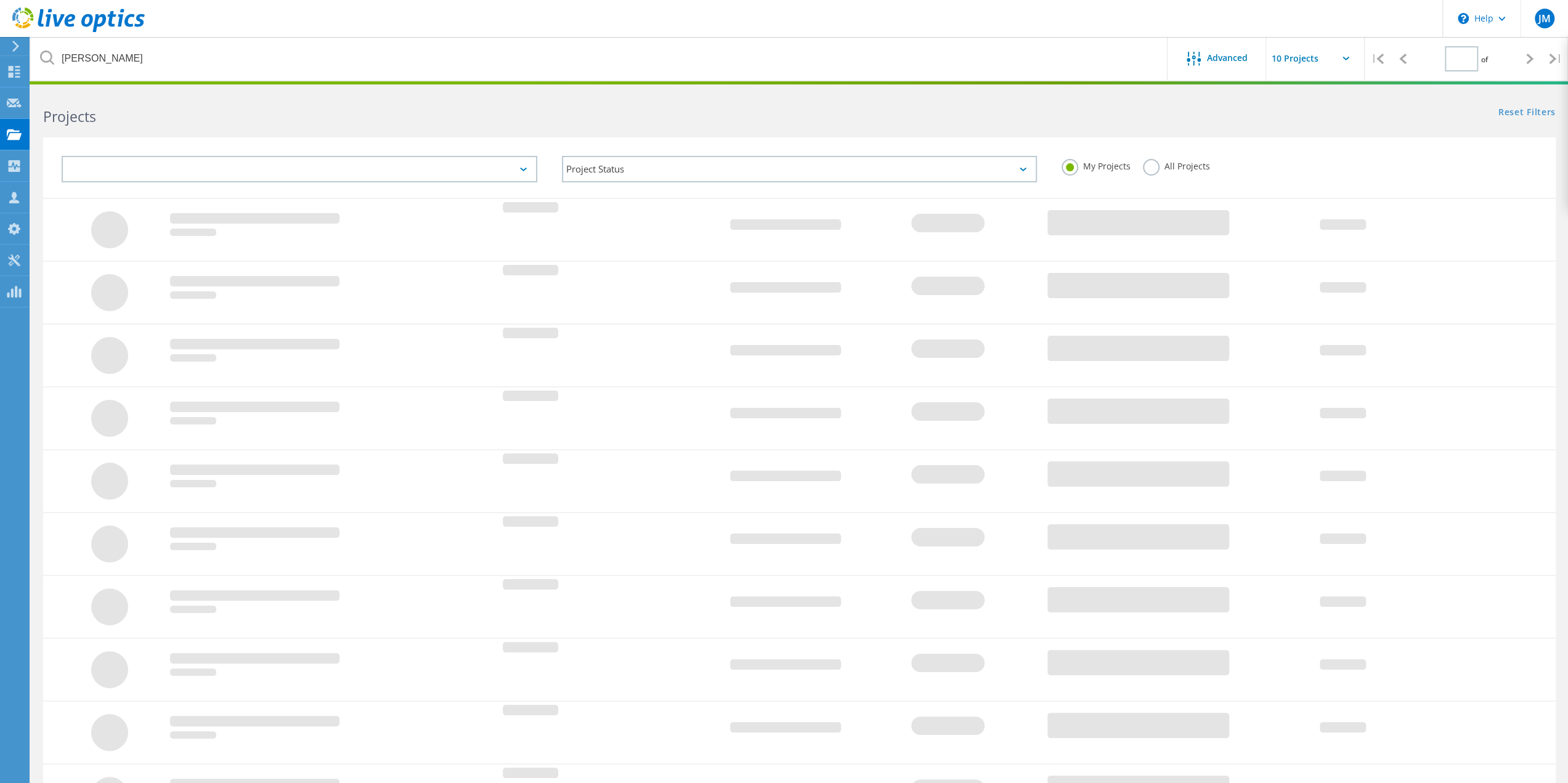
type input "1"
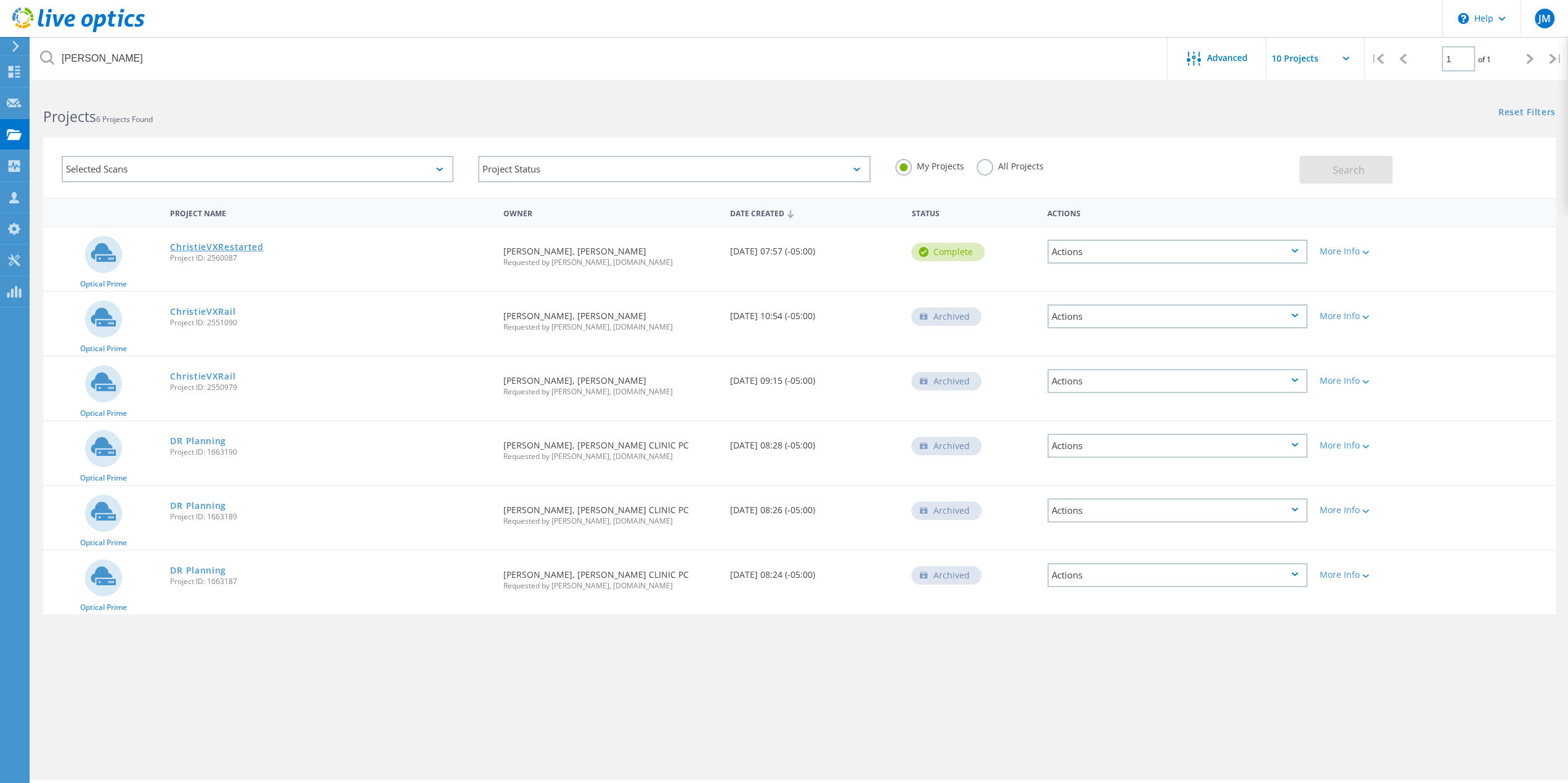
click at [217, 250] on link "ChristieVXRestarted" at bounding box center [217, 247] width 93 height 9
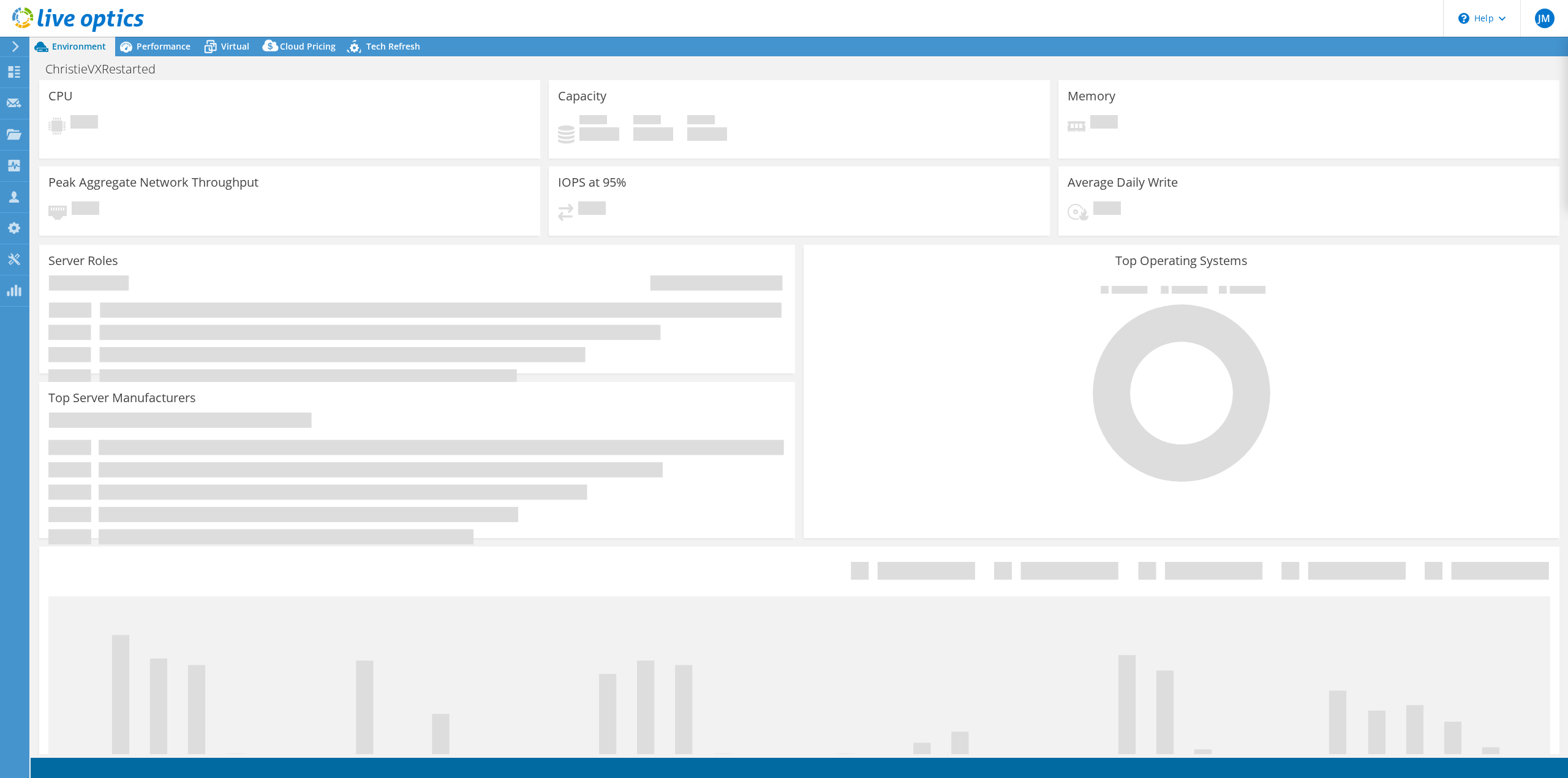
select select "USEast"
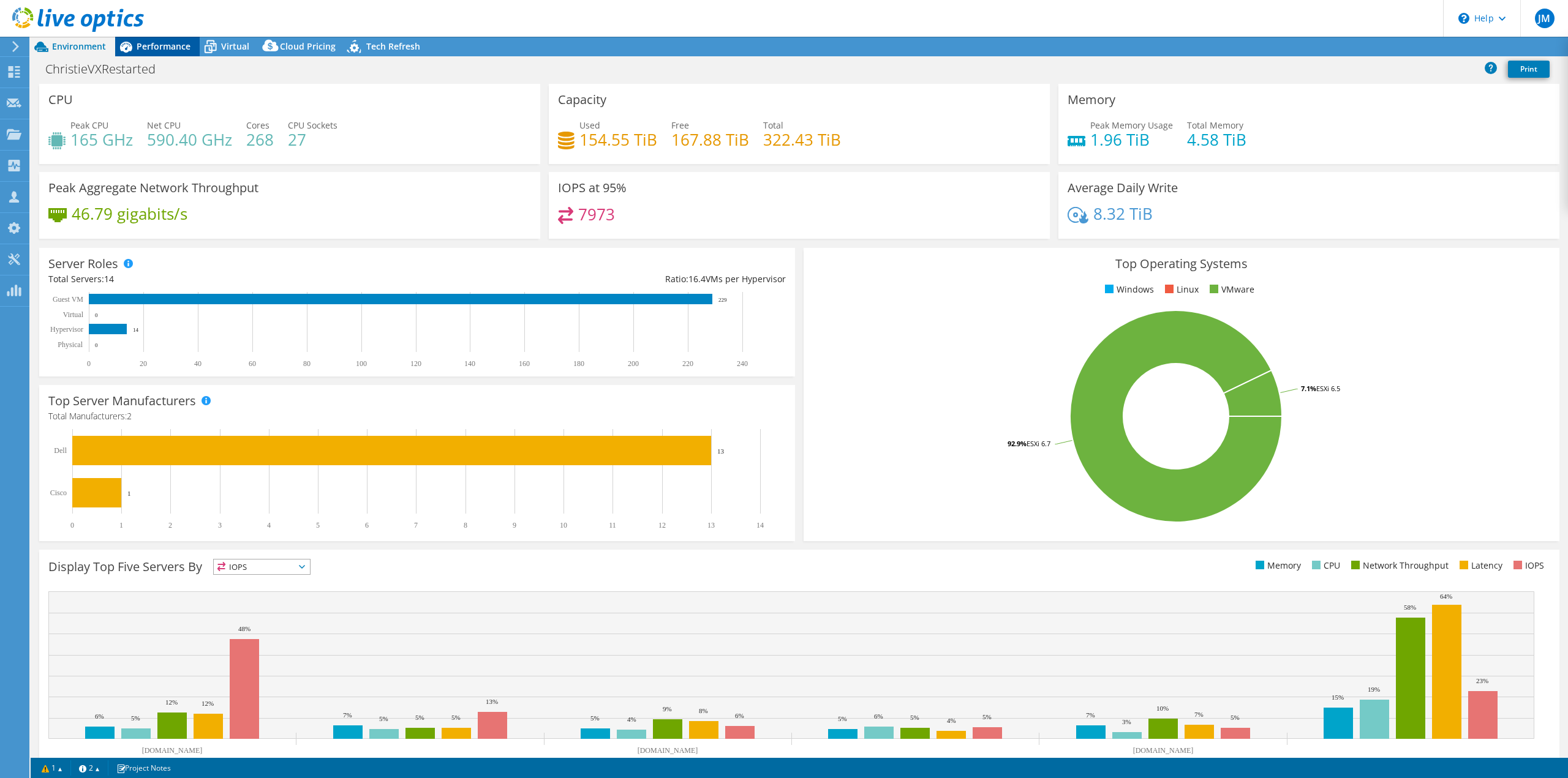
click at [147, 49] on span "Performance" at bounding box center [163, 46] width 54 height 12
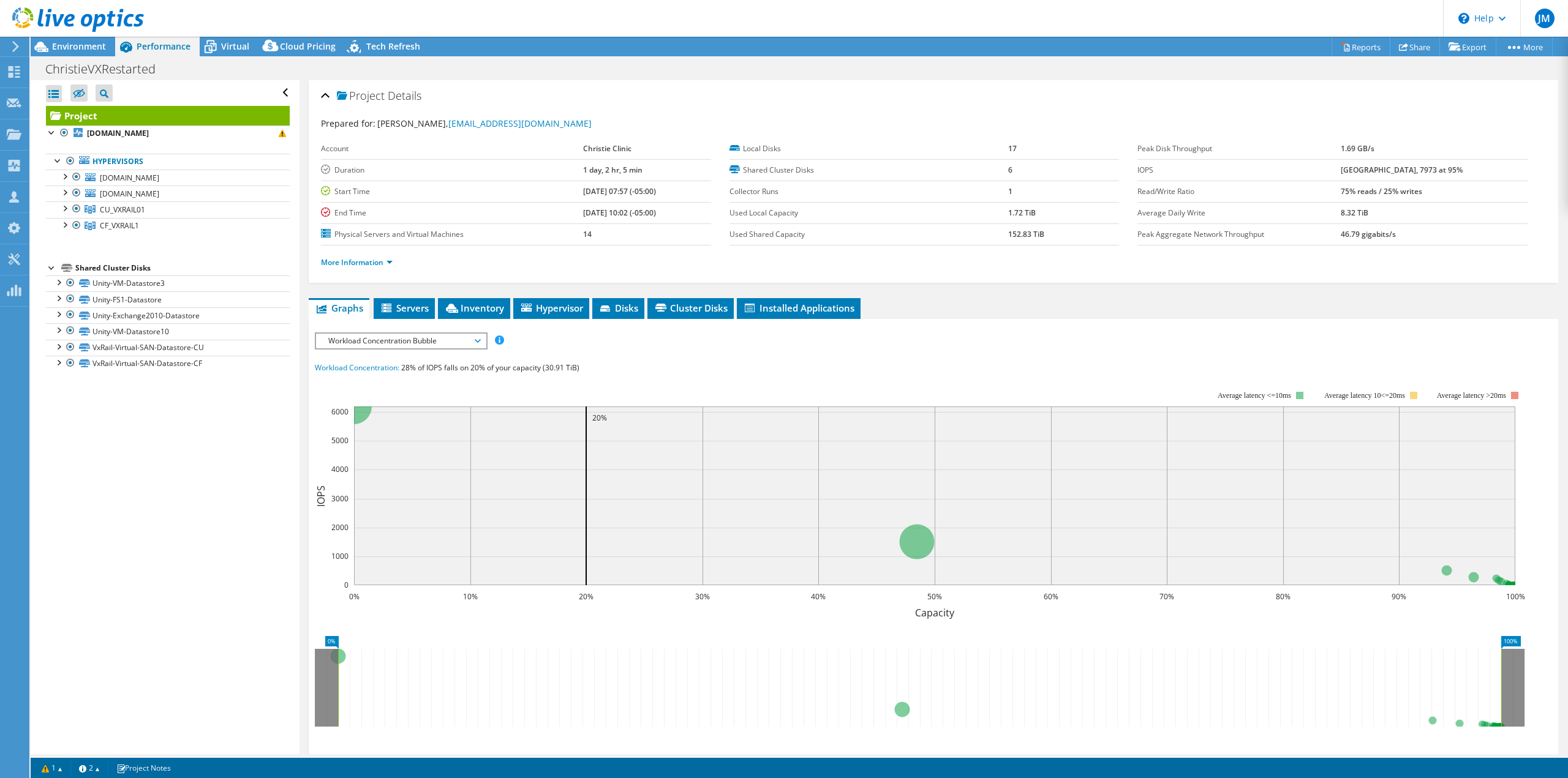
click at [467, 342] on span "Workload Concentration Bubble" at bounding box center [401, 341] width 158 height 15
click at [615, 371] on div "Workload Concentration: 28% of IOPS falls on 20% of your capacity (30.91 TiB)" at bounding box center [933, 368] width 1237 height 14
click at [453, 334] on span "Workload Concentration Bubble" at bounding box center [401, 341] width 158 height 15
click at [644, 355] on div "IOPS Disk Throughput IO Size Latency Queue Depth CPU Percentage Memory Page Fau…" at bounding box center [933, 559] width 1237 height 453
